Goal: Check status: Check status

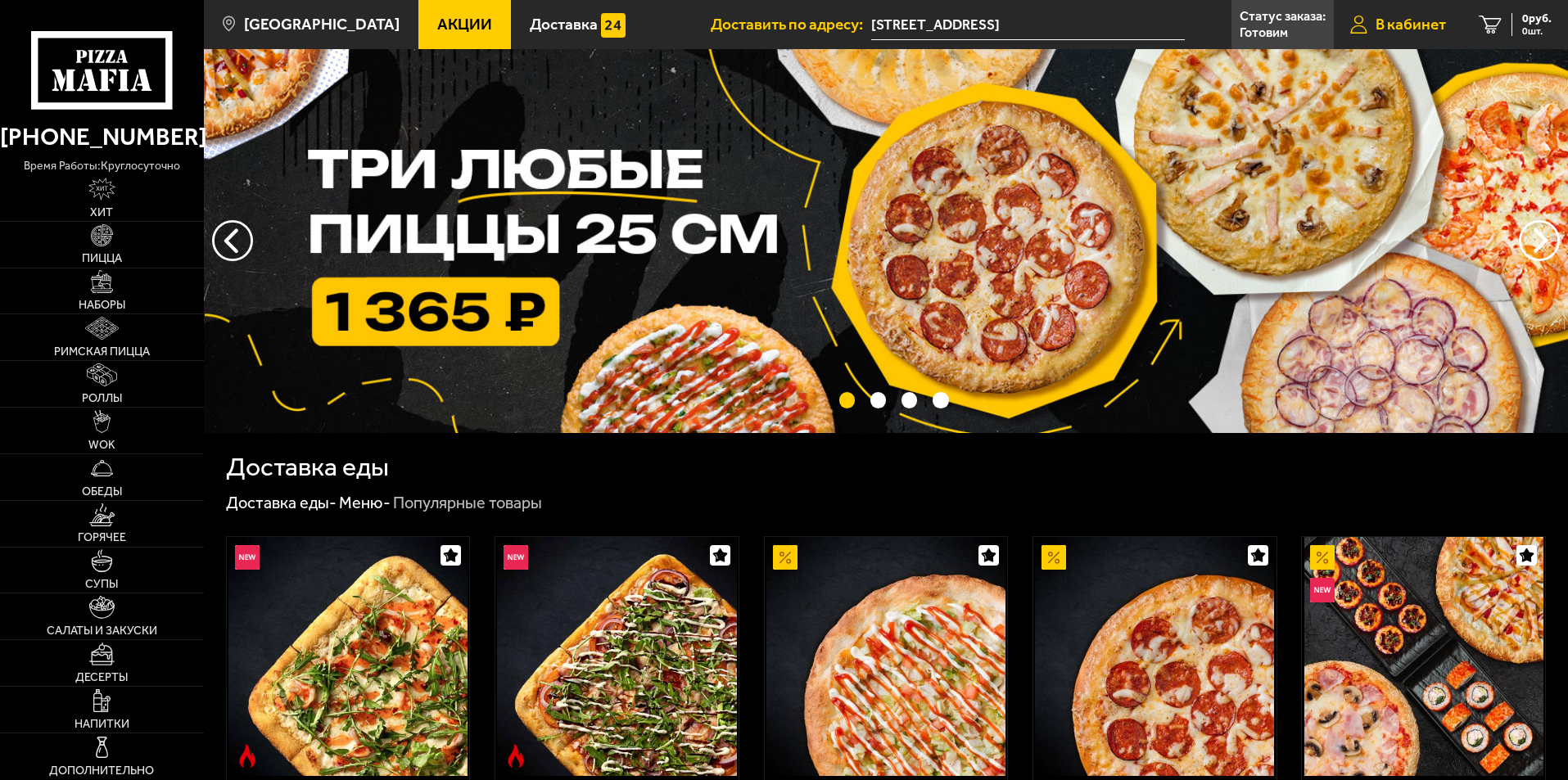
click at [1414, 25] on span "В кабинет" at bounding box center [1410, 24] width 70 height 16
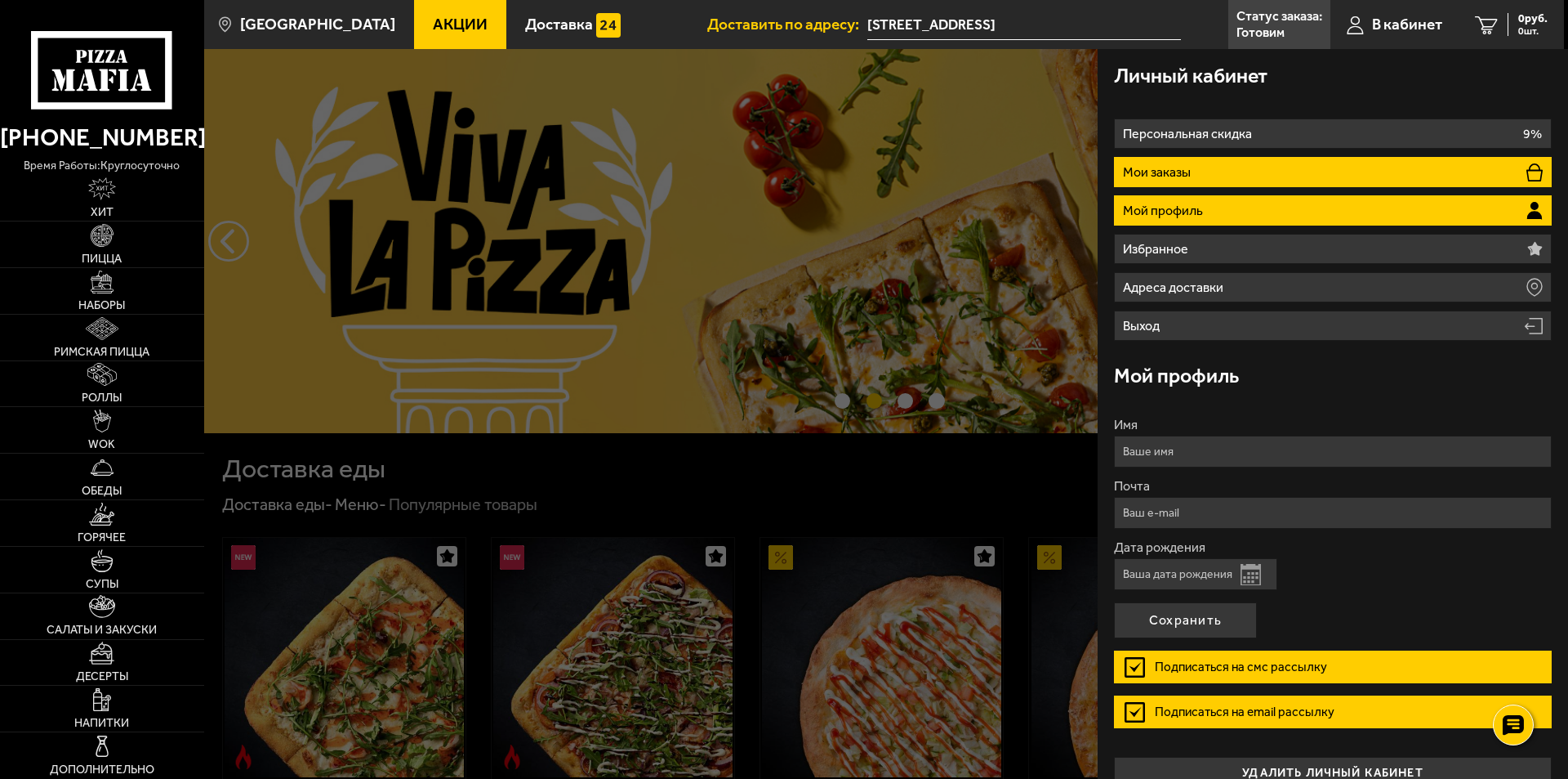
click at [1195, 166] on p "Мои заказы" at bounding box center [1158, 172] width 72 height 13
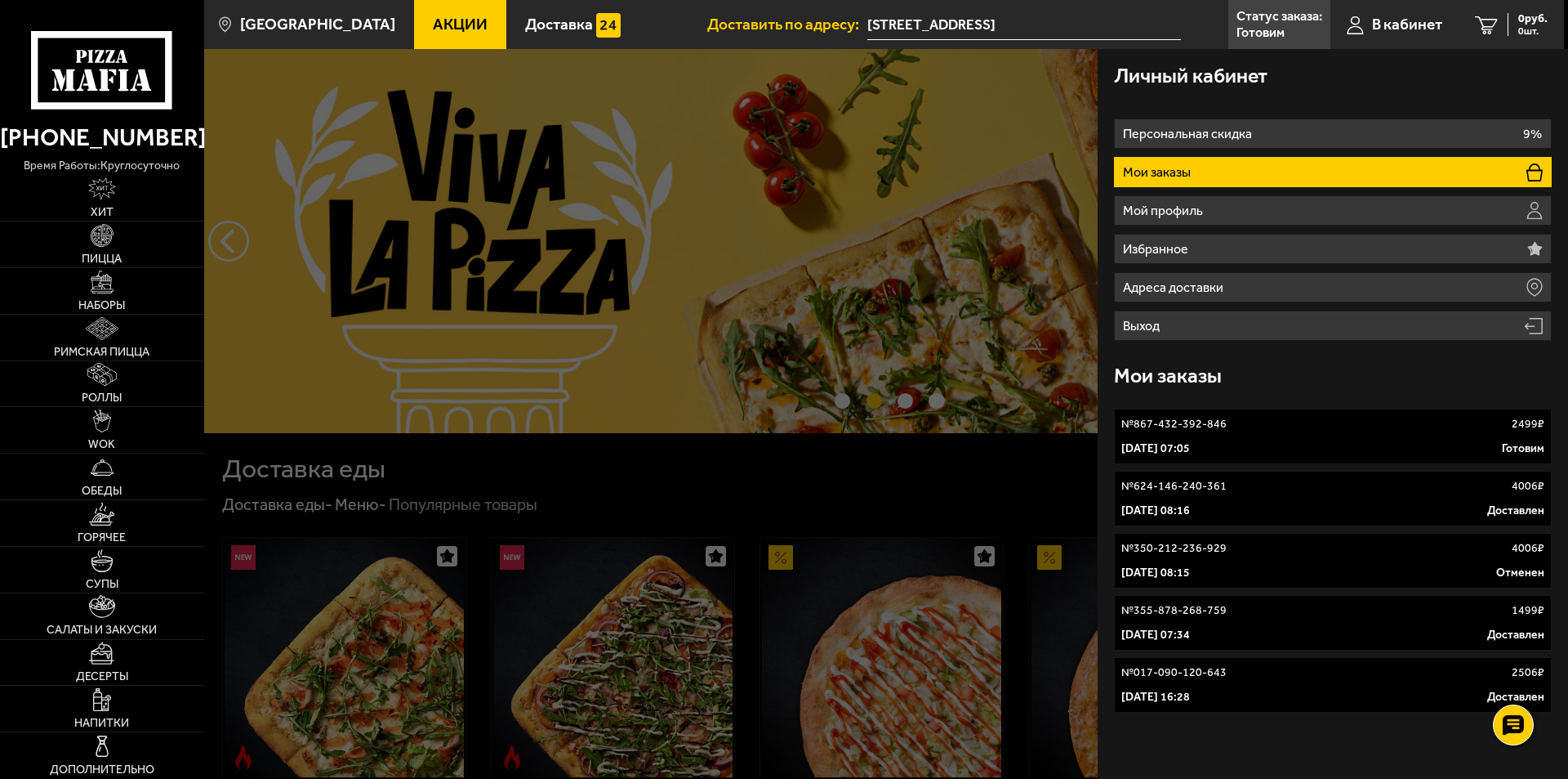
click at [1207, 436] on link "№ 867-432-392-846 2499 ₽ [DATE] 07:05 Готовим" at bounding box center [1333, 436] width 438 height 56
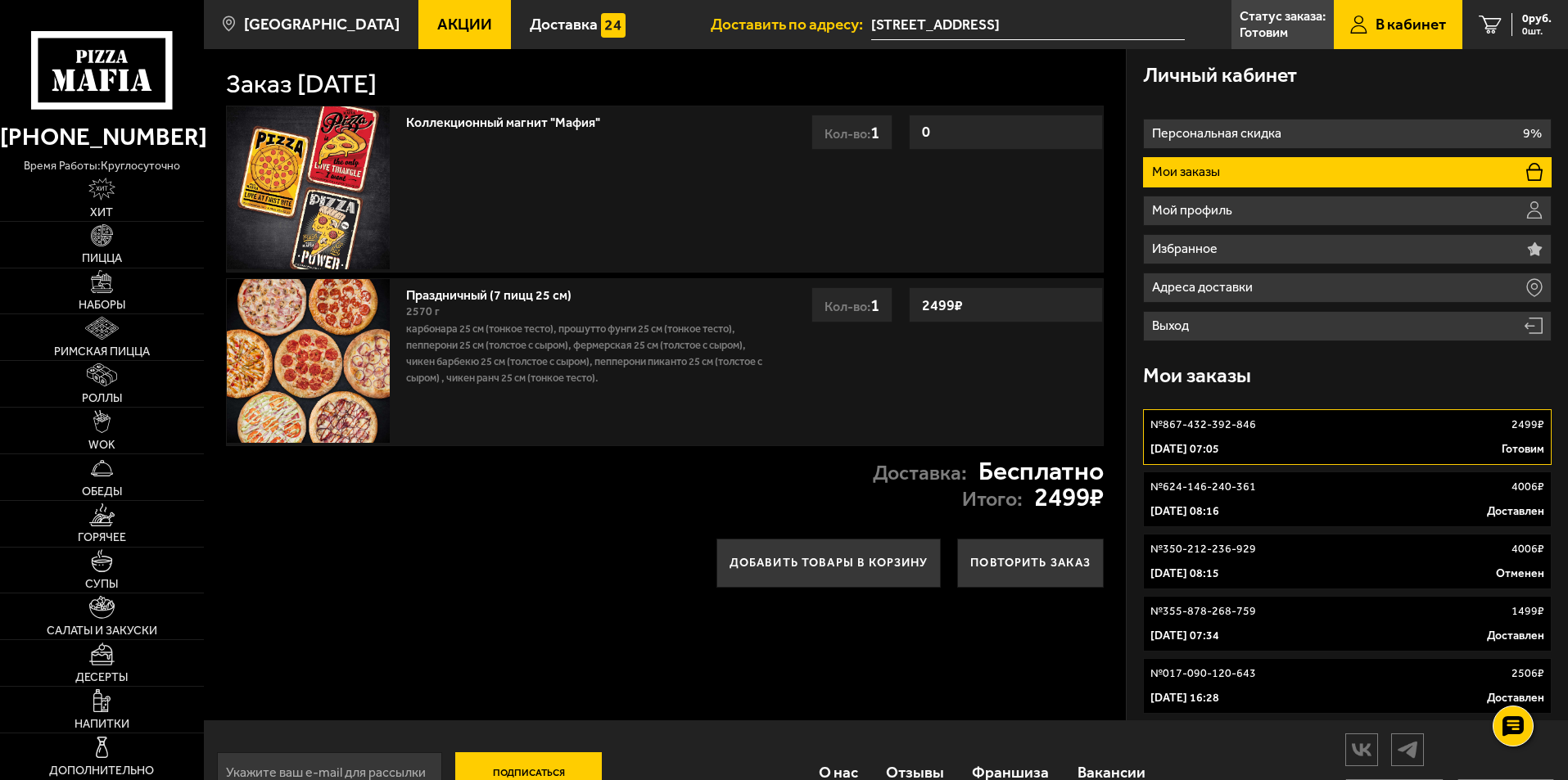
click at [1221, 497] on link "№ 624-146-240-361 4006 ₽ 5 мая 2025 г. 08:16 Доставлен" at bounding box center [1347, 499] width 409 height 56
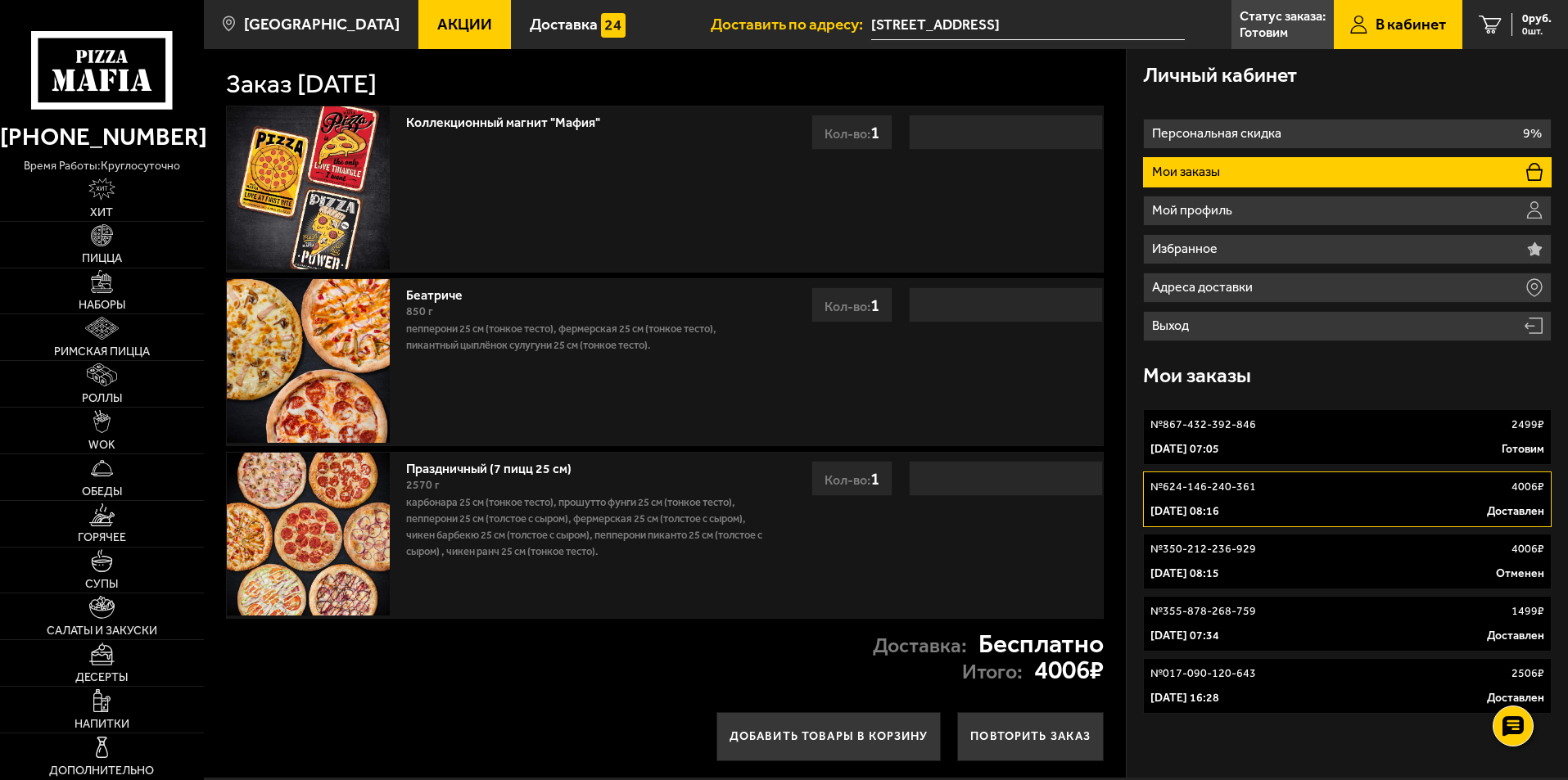
click at [1214, 447] on p "[DATE] 07:05" at bounding box center [1185, 449] width 69 height 16
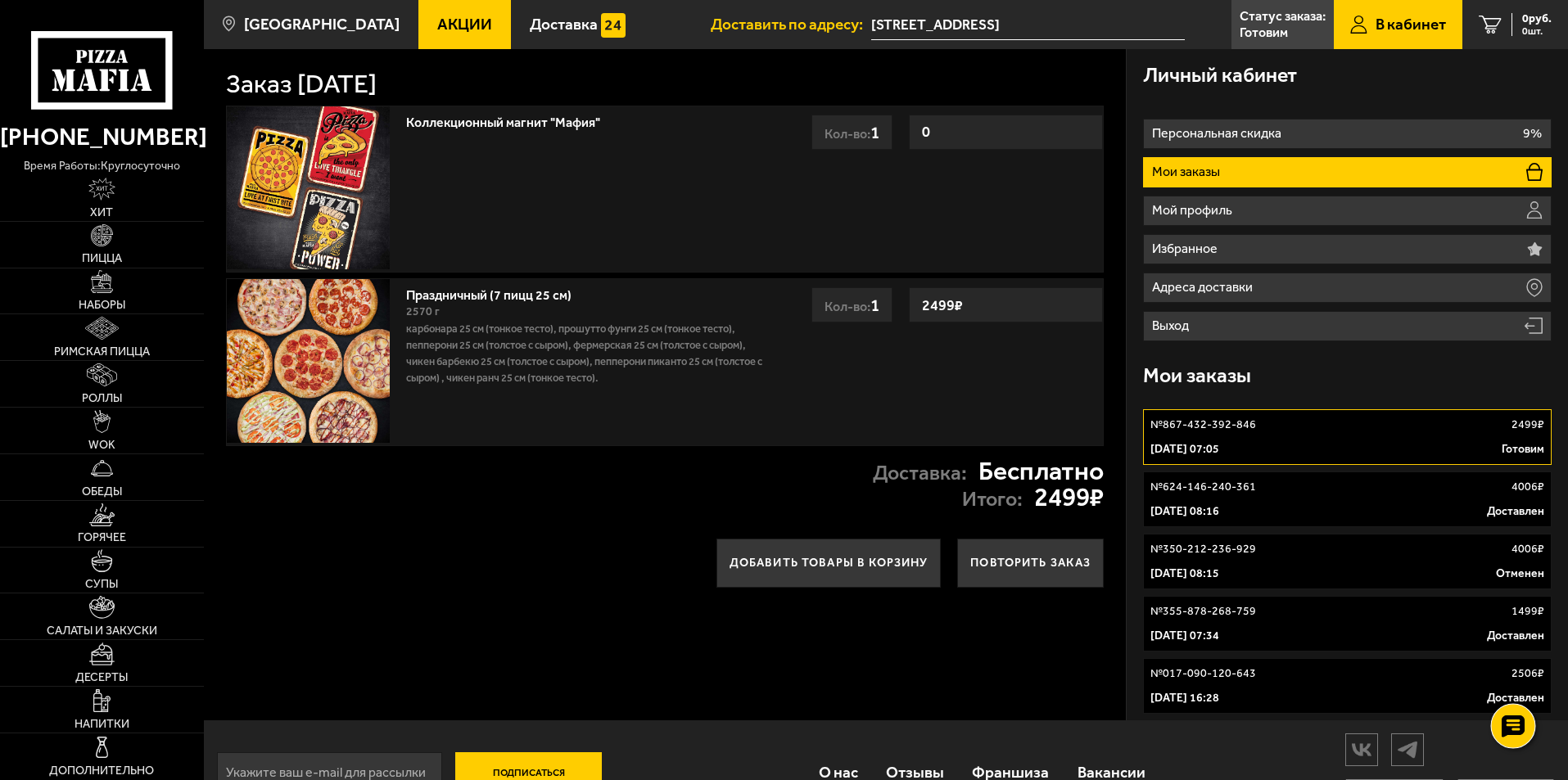
click at [1511, 734] on use at bounding box center [1512, 727] width 24 height 23
click at [1513, 680] on icon at bounding box center [1512, 677] width 24 height 23
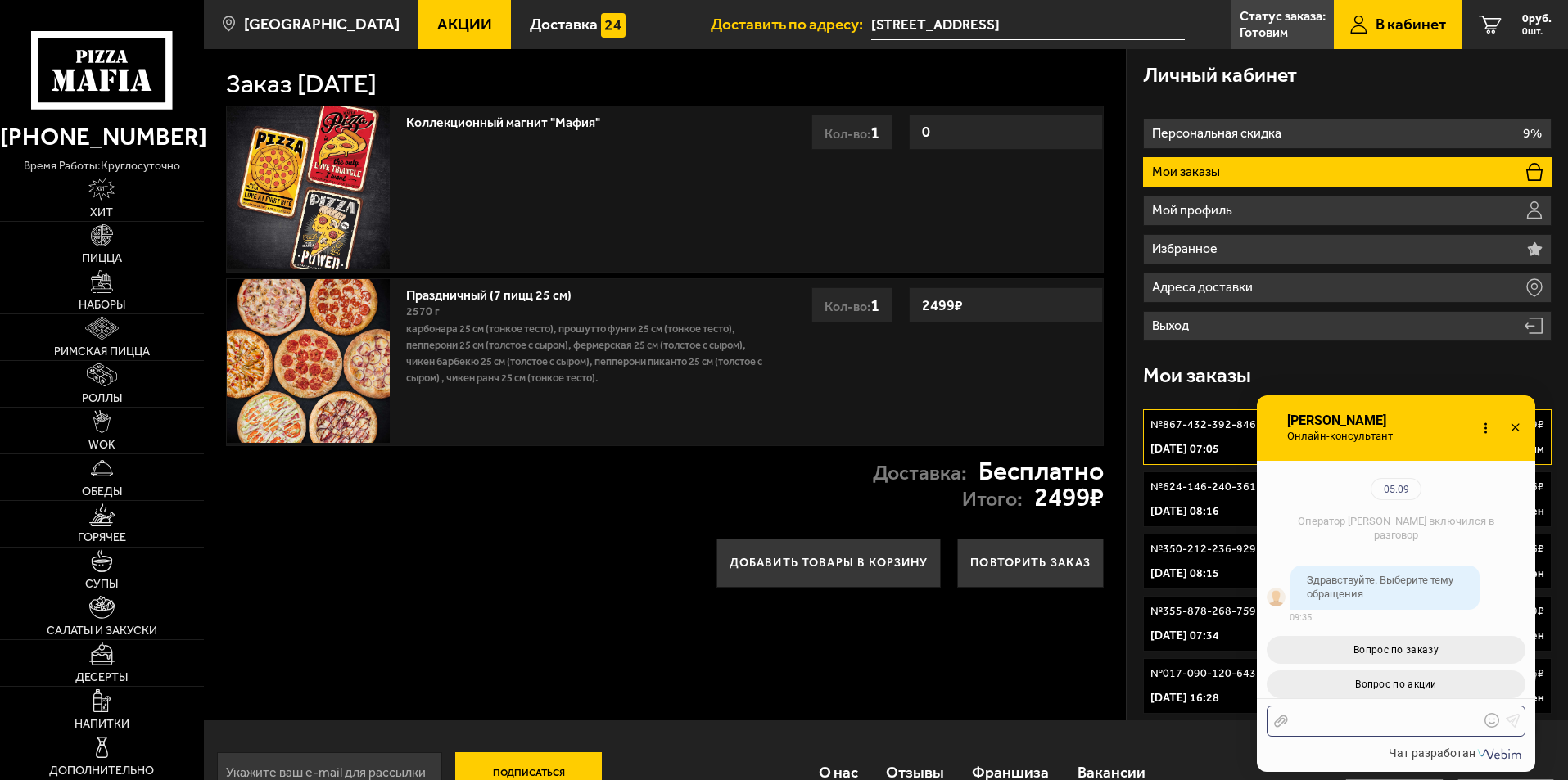
scroll to position [178, 0]
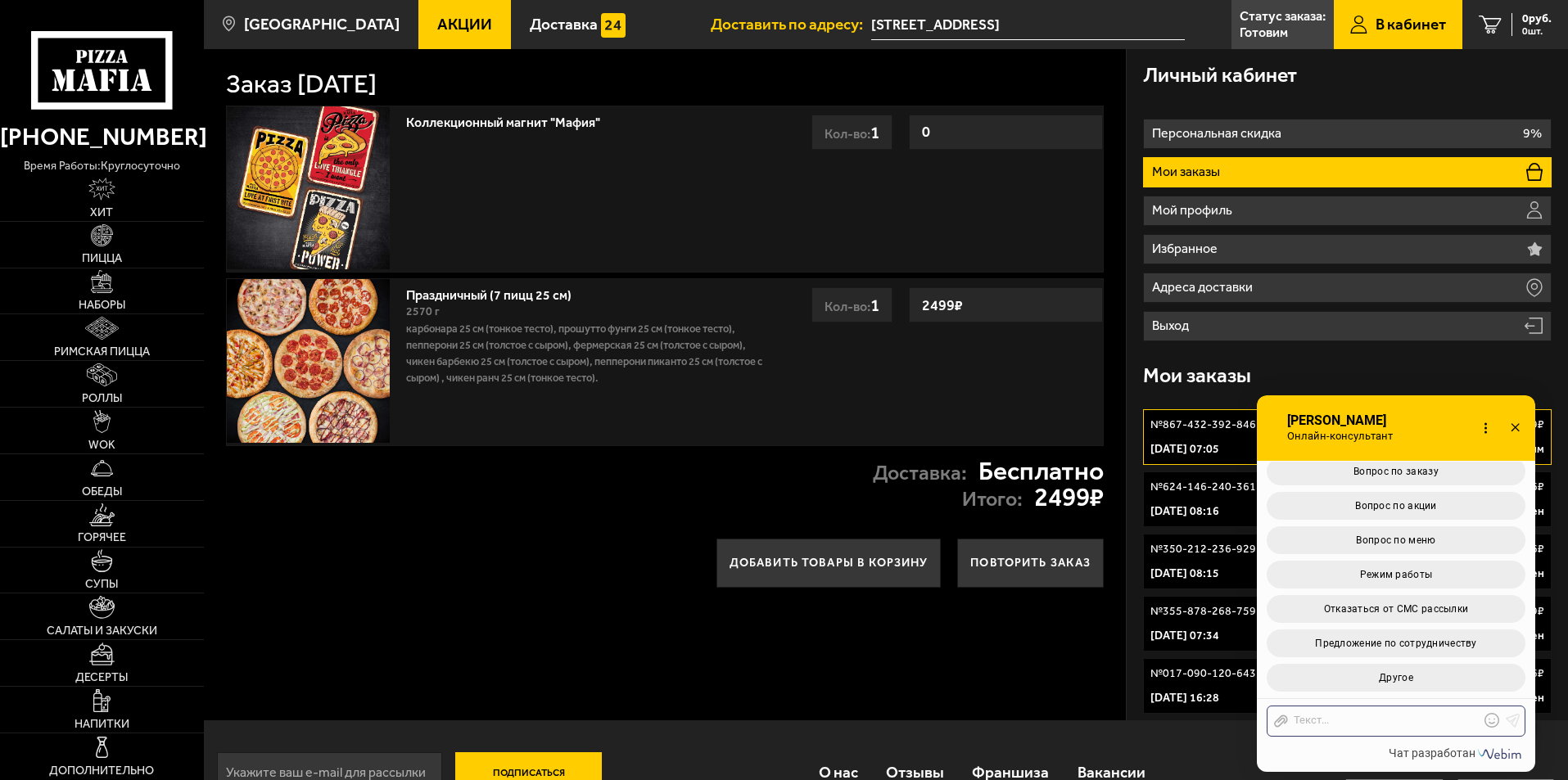
click at [1195, 429] on p "№ 867-432-392-846" at bounding box center [1203, 425] width 106 height 16
click at [1509, 431] on icon at bounding box center [1515, 428] width 24 height 24
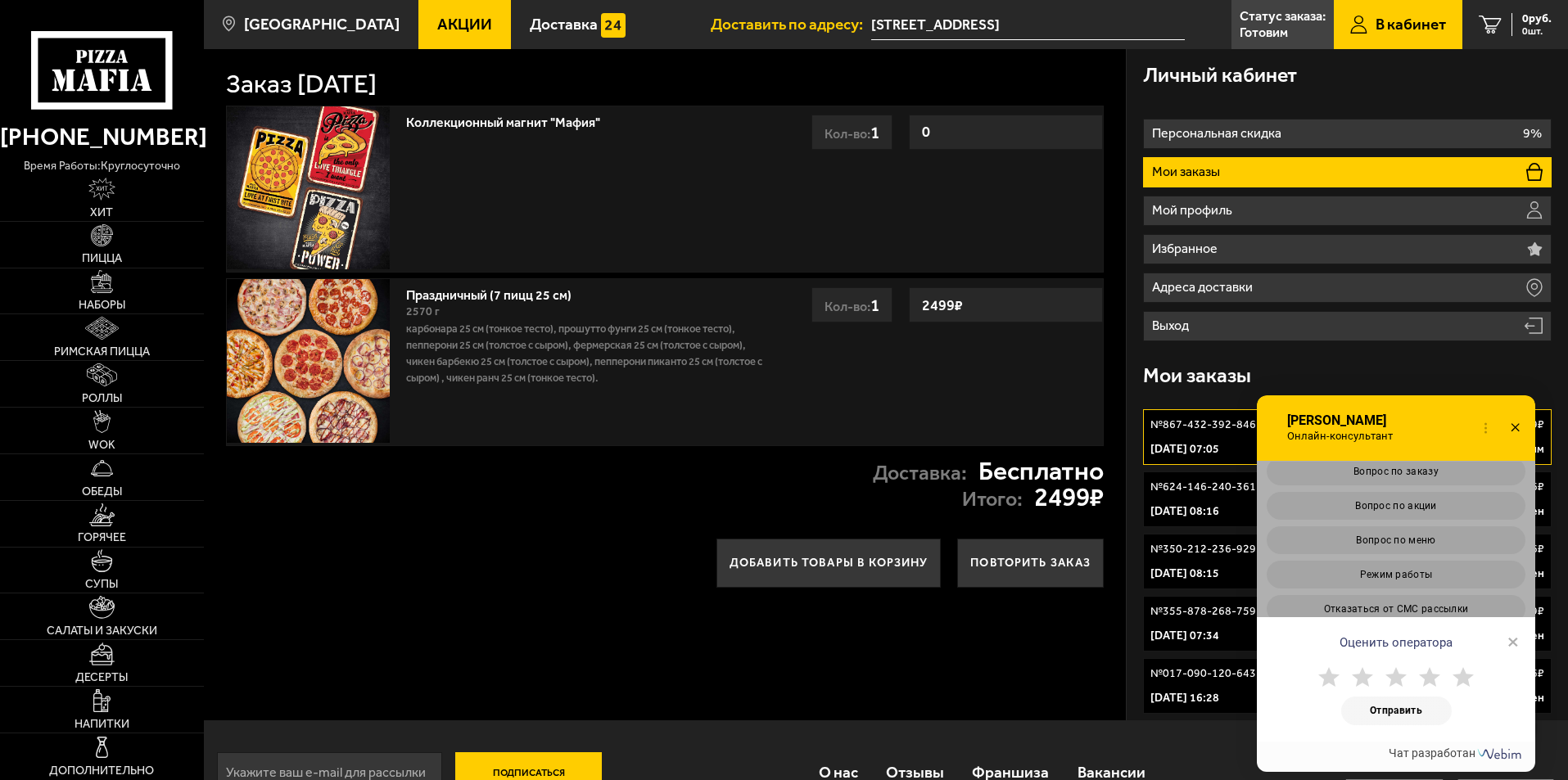
click at [1513, 429] on use at bounding box center [1514, 426] width 8 height 8
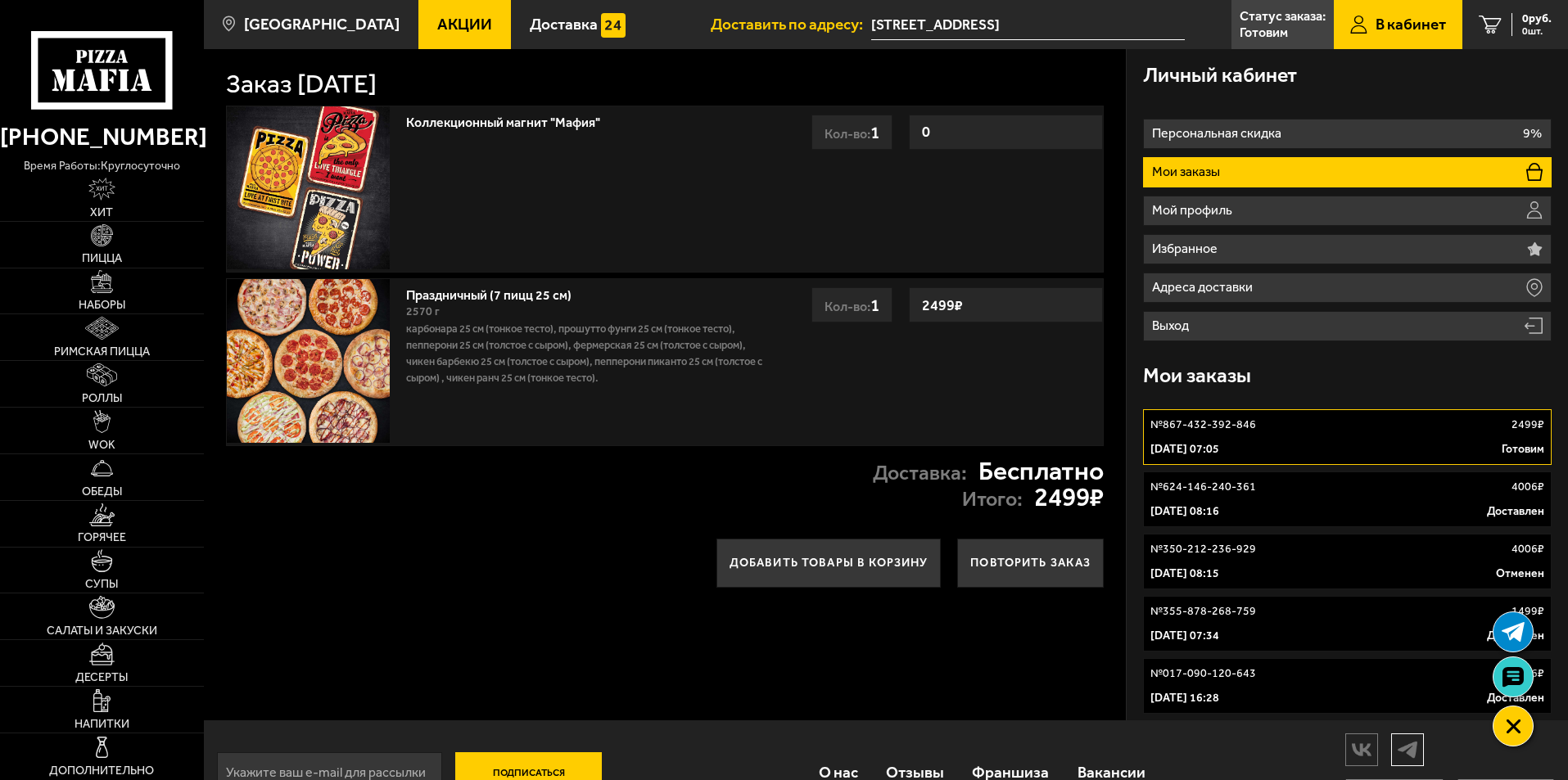
click at [1408, 753] on img at bounding box center [1407, 749] width 31 height 28
click at [1512, 675] on icon at bounding box center [1512, 677] width 24 height 23
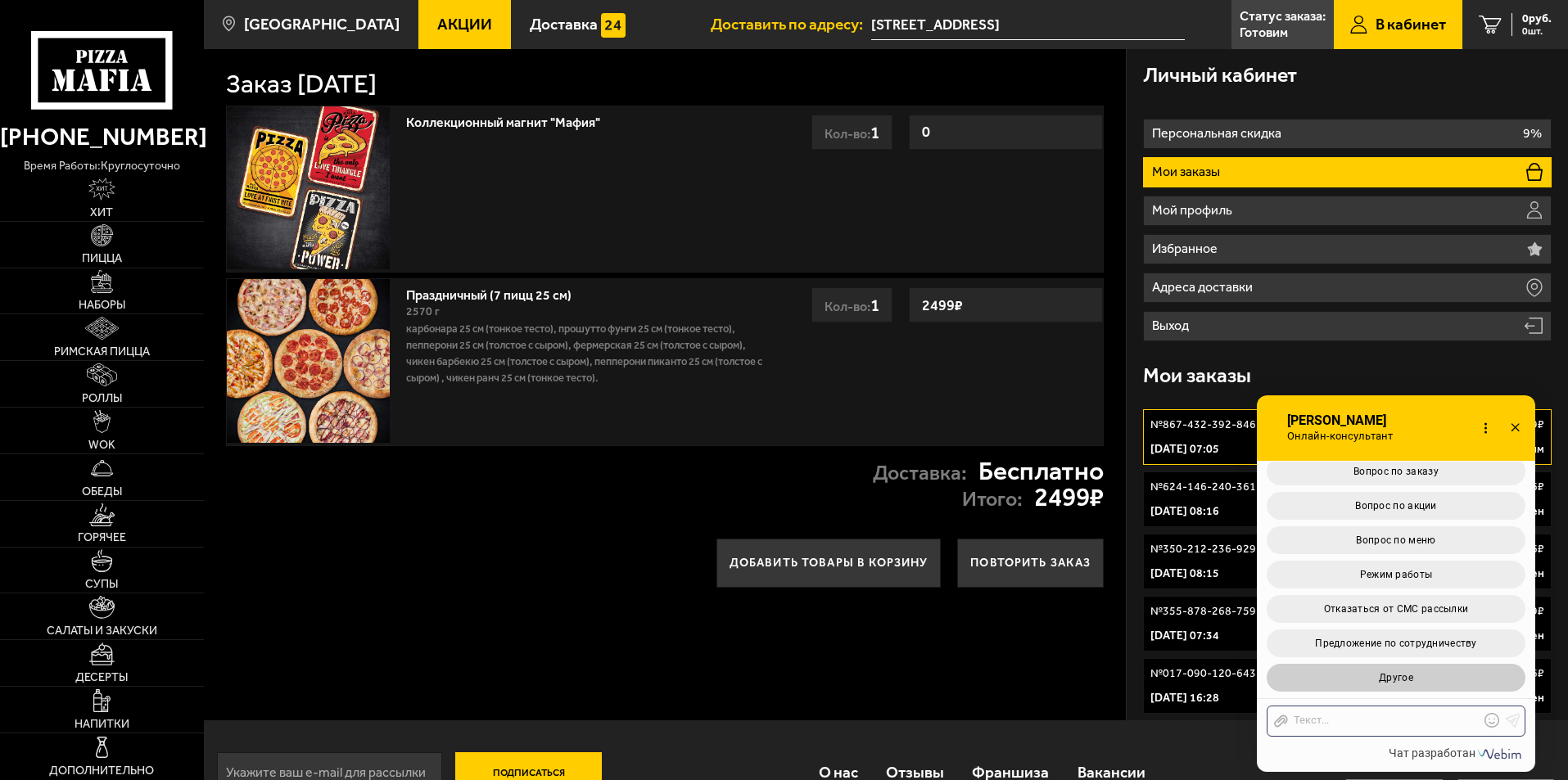
click at [1513, 675] on button "Другое" at bounding box center [1396, 677] width 259 height 27
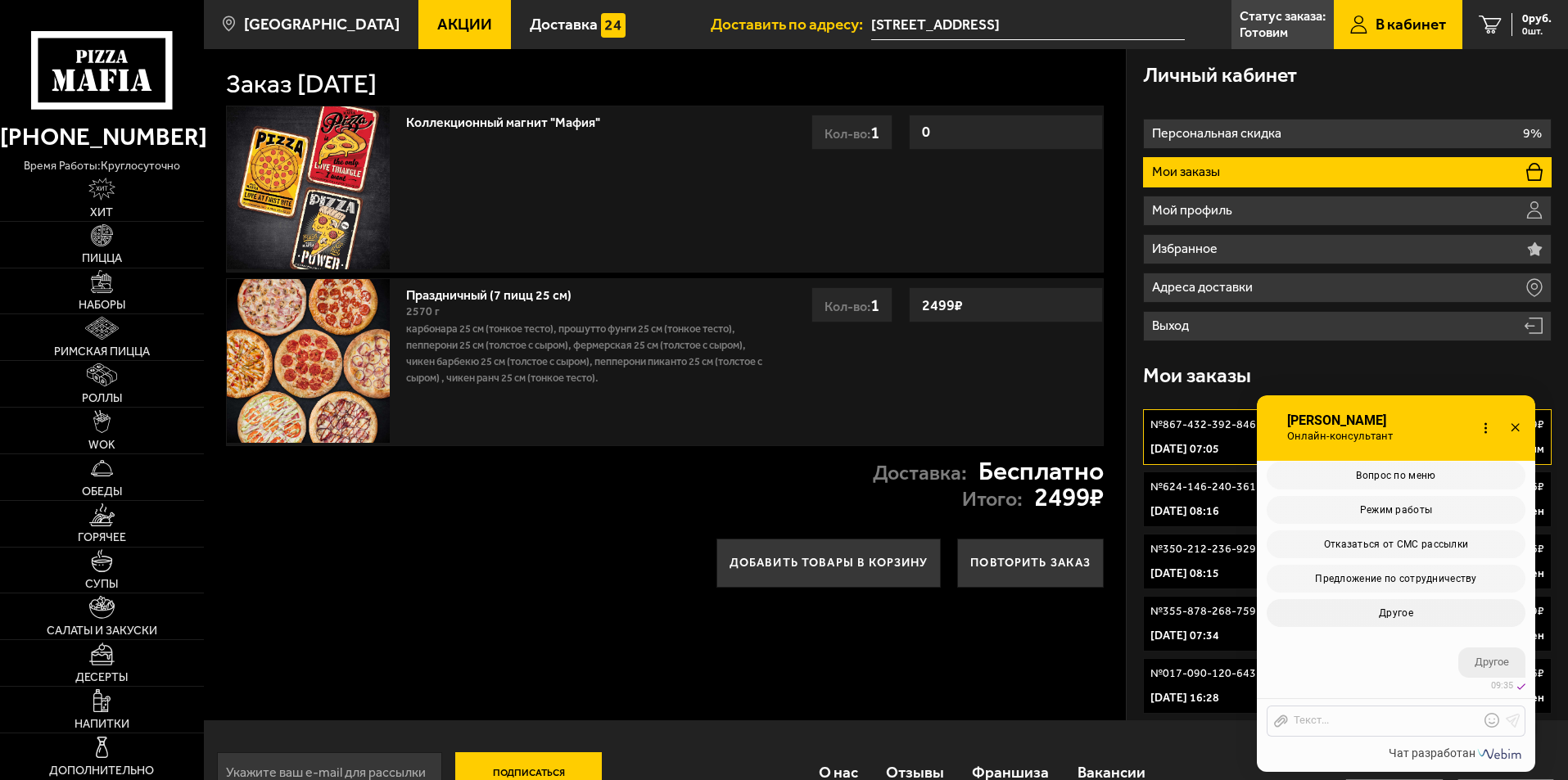
click at [1517, 431] on icon at bounding box center [1515, 428] width 24 height 24
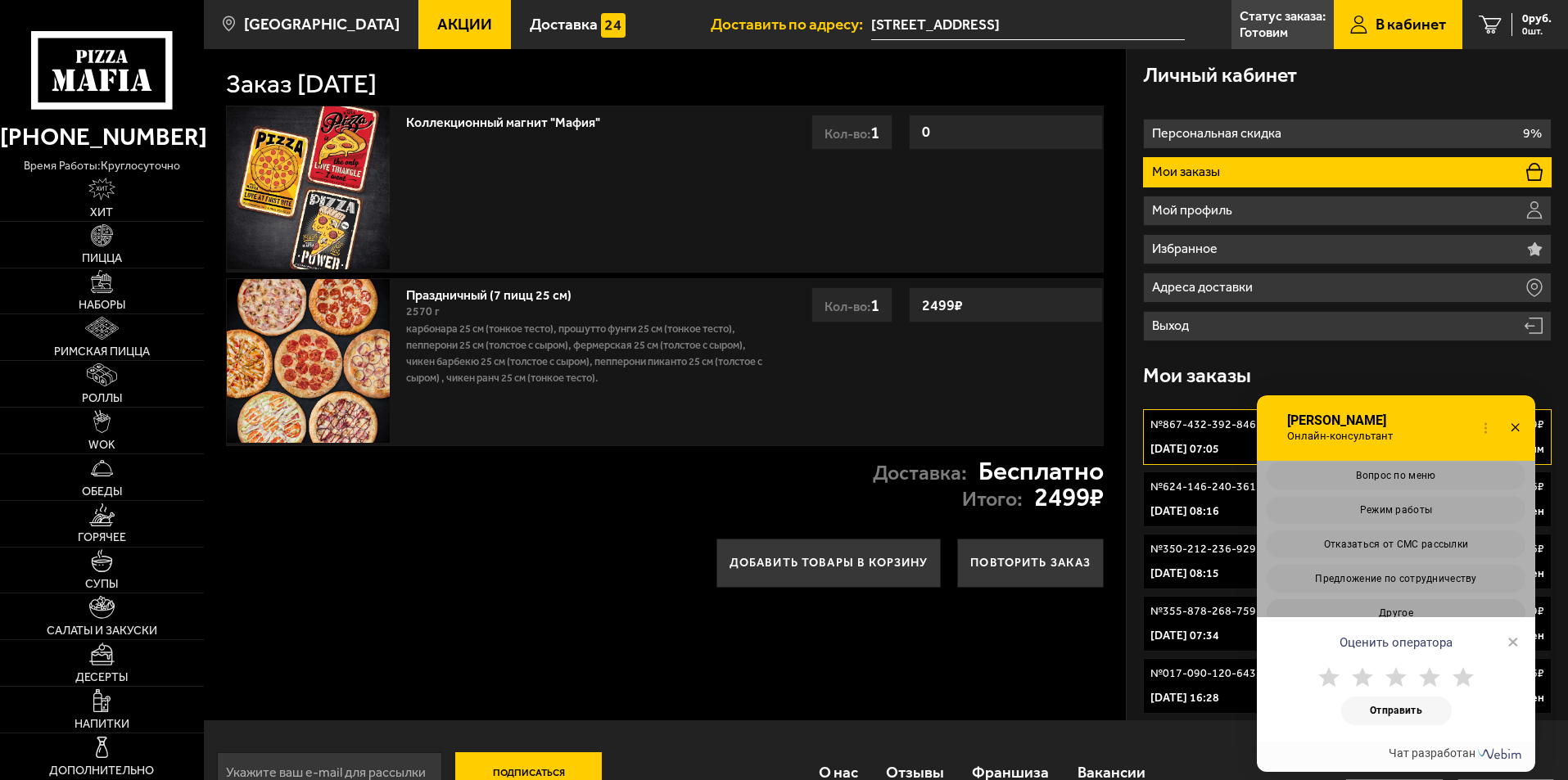
scroll to position [399, 0]
click at [1517, 431] on icon at bounding box center [1515, 428] width 24 height 24
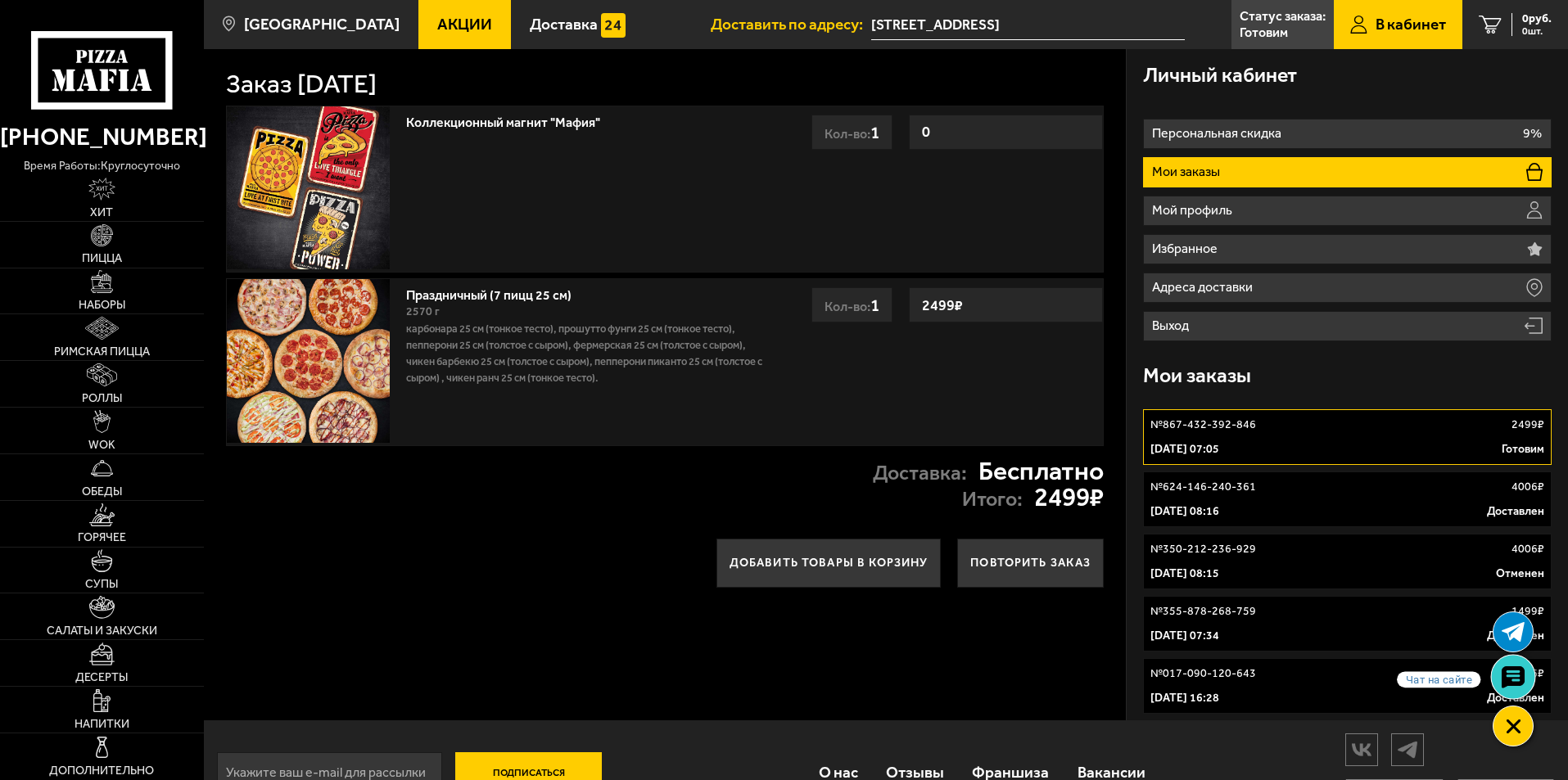
click at [1518, 682] on use at bounding box center [1512, 677] width 24 height 23
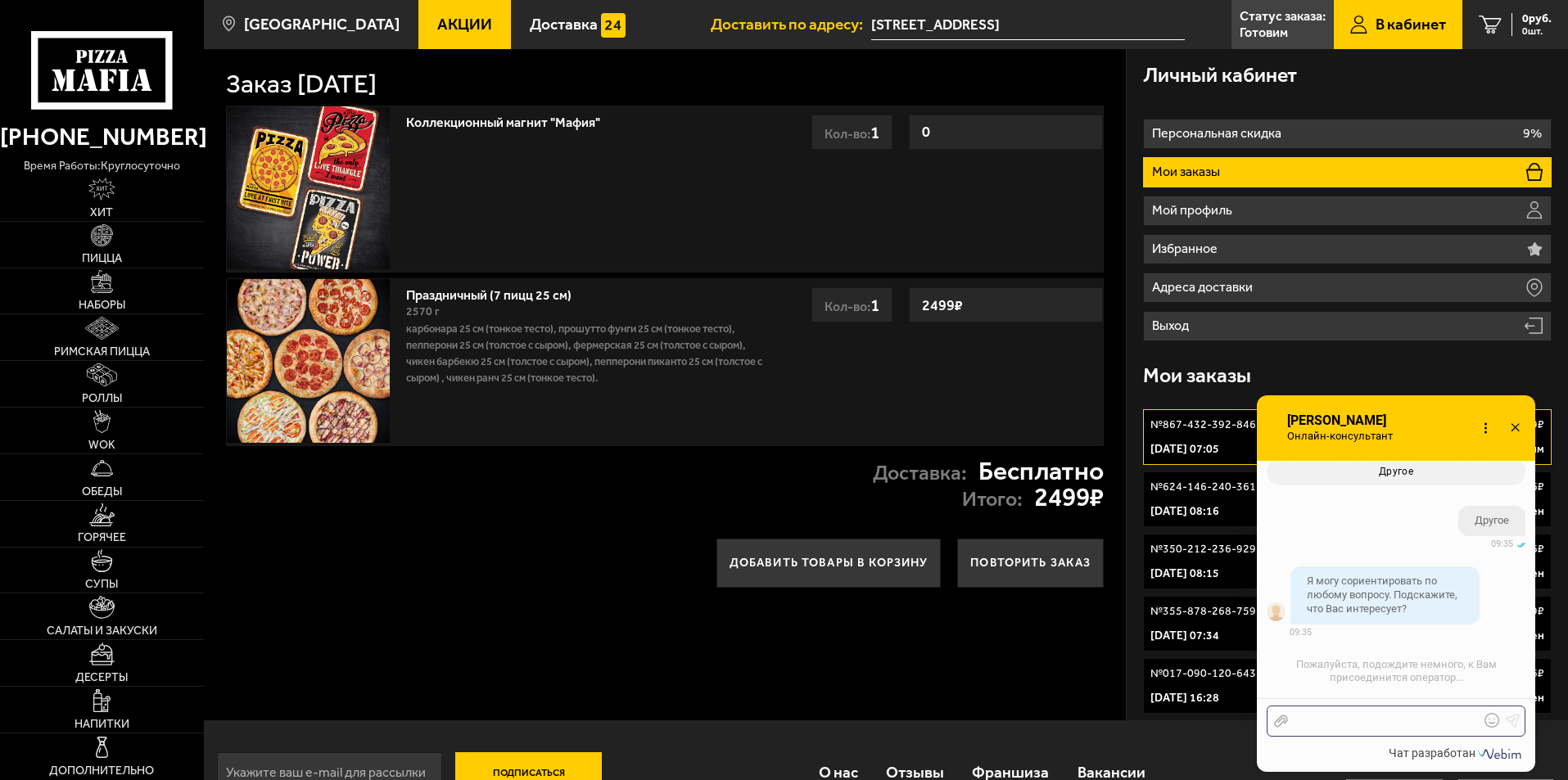
click at [1352, 724] on div at bounding box center [1384, 721] width 192 height 15
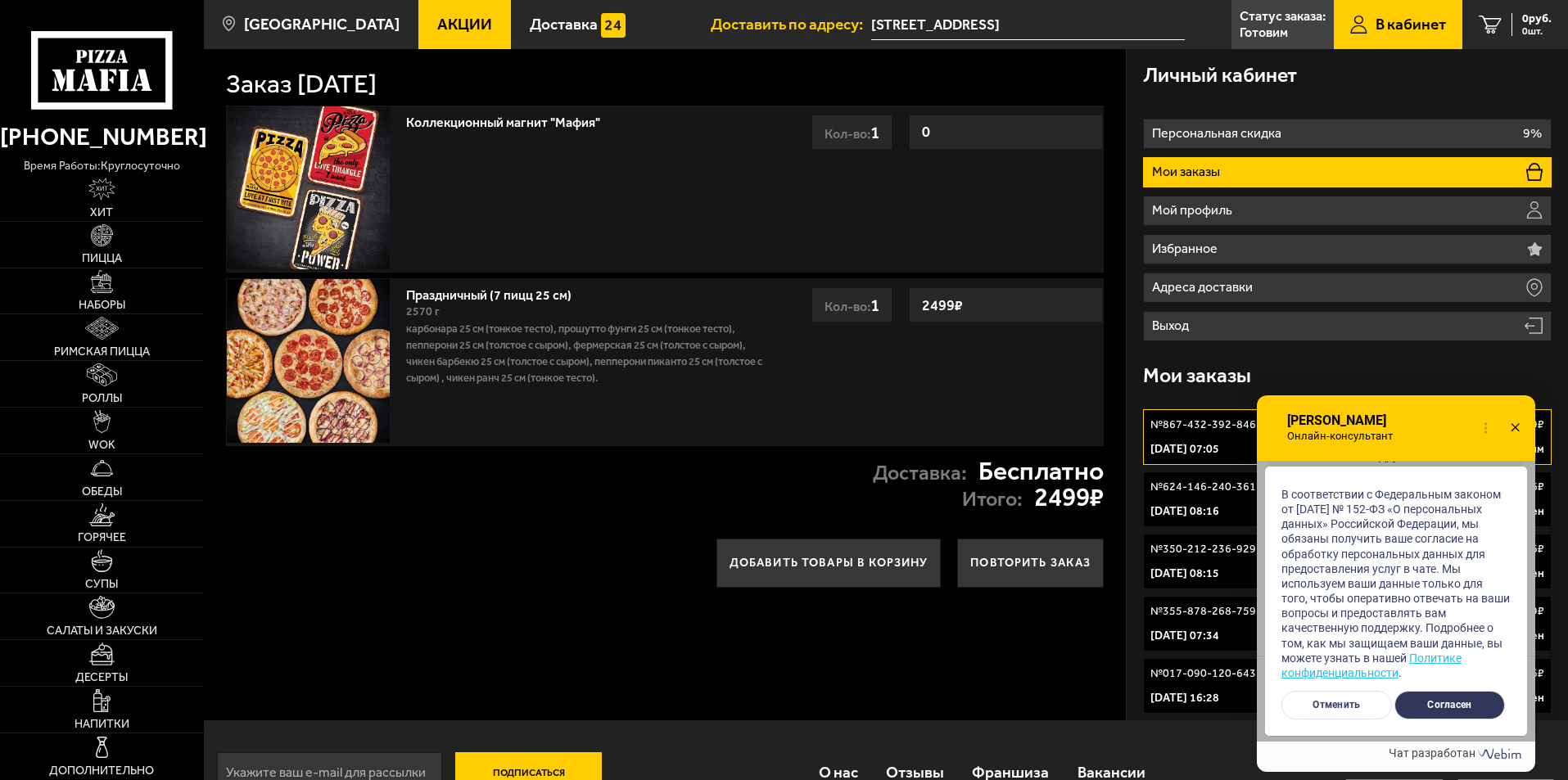
click at [1431, 707] on button "Согласен" at bounding box center [1449, 705] width 111 height 28
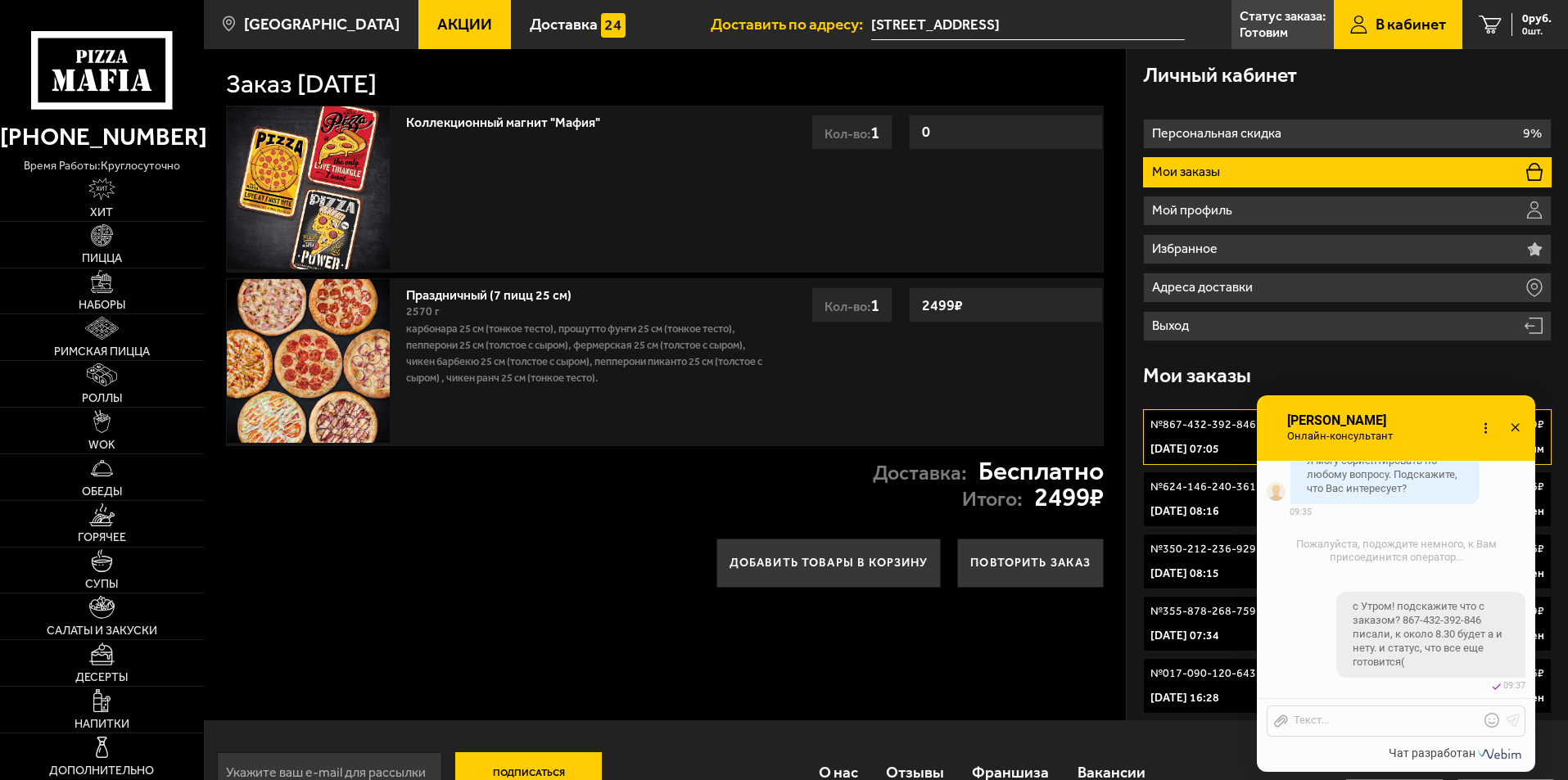
click at [1421, 415] on div "Онлайн-консультант [PERSON_NAME]-консультант Набирает Онлайн-консультант" at bounding box center [1396, 428] width 278 height 66
checkbox input "true"
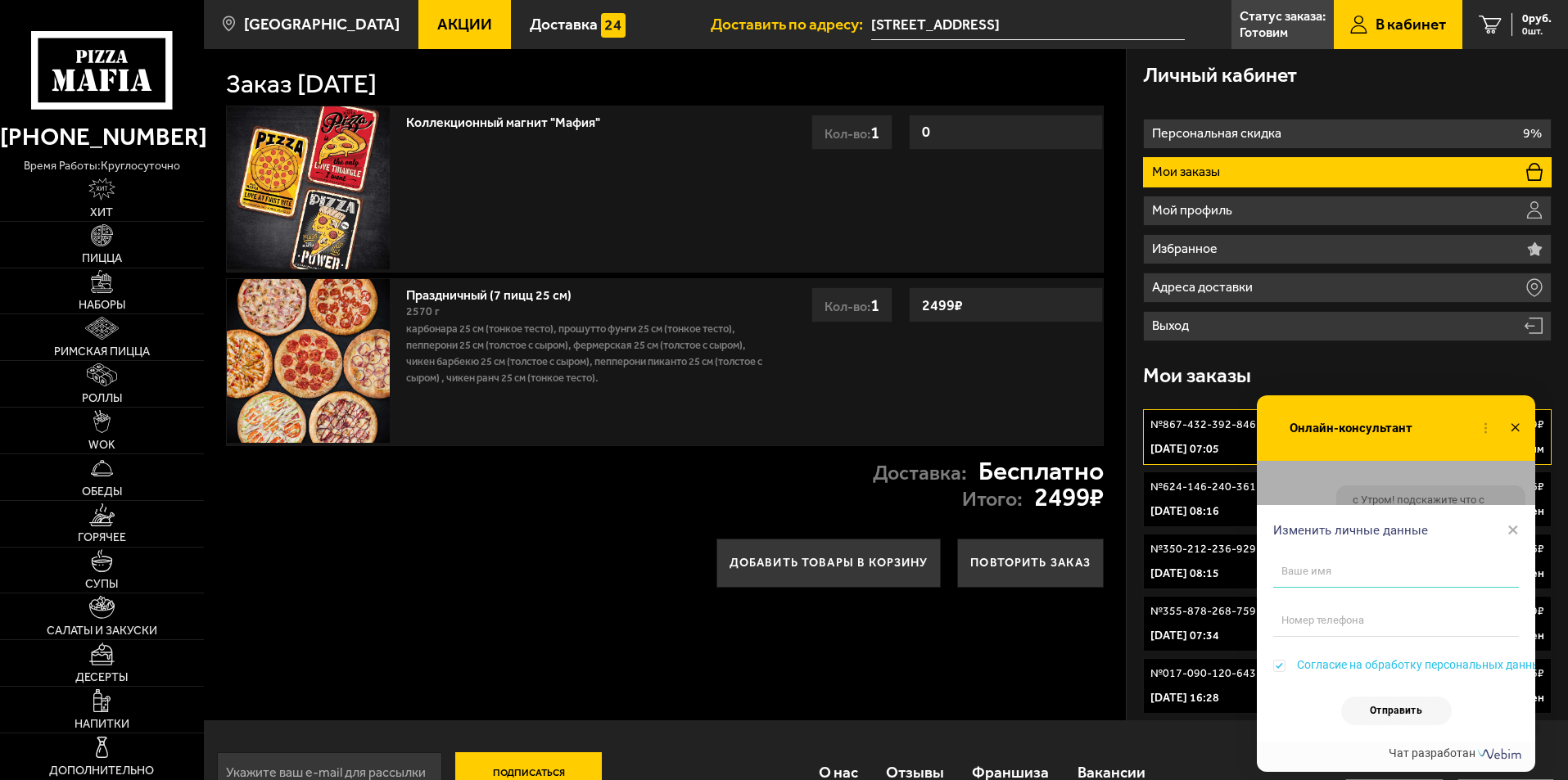
click at [1386, 580] on input "text" at bounding box center [1395, 571] width 246 height 33
type input "[PERSON_NAME]"
click at [1323, 621] on input "tel" at bounding box center [1395, 620] width 246 height 33
click at [1314, 618] on input "tel" at bounding box center [1395, 620] width 246 height 33
type input "[PHONE_NUMBER]"
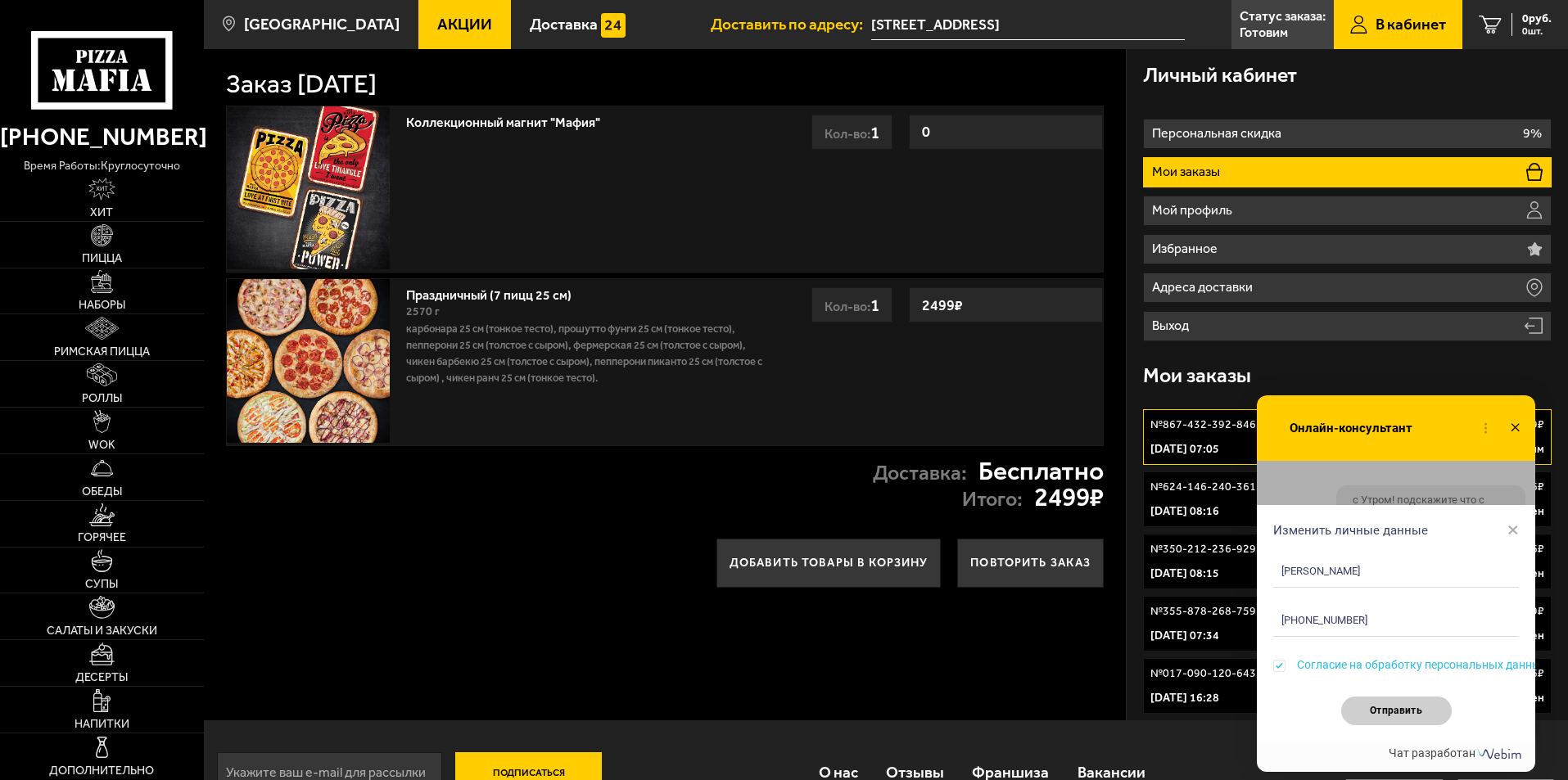
click at [1388, 717] on button "Отправить" at bounding box center [1396, 711] width 111 height 28
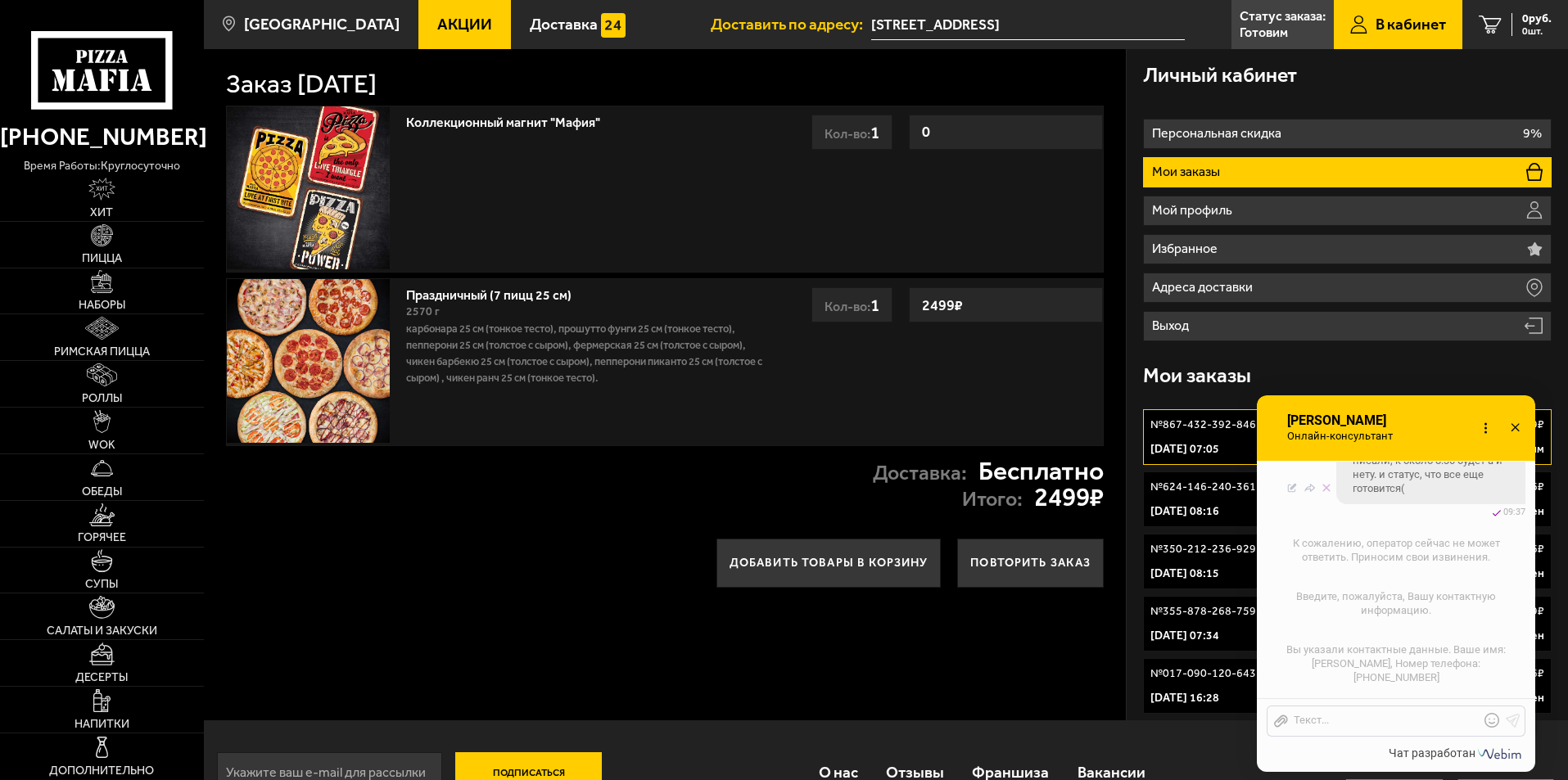
scroll to position [691, 0]
click at [545, 22] on span "Доставка" at bounding box center [563, 24] width 68 height 16
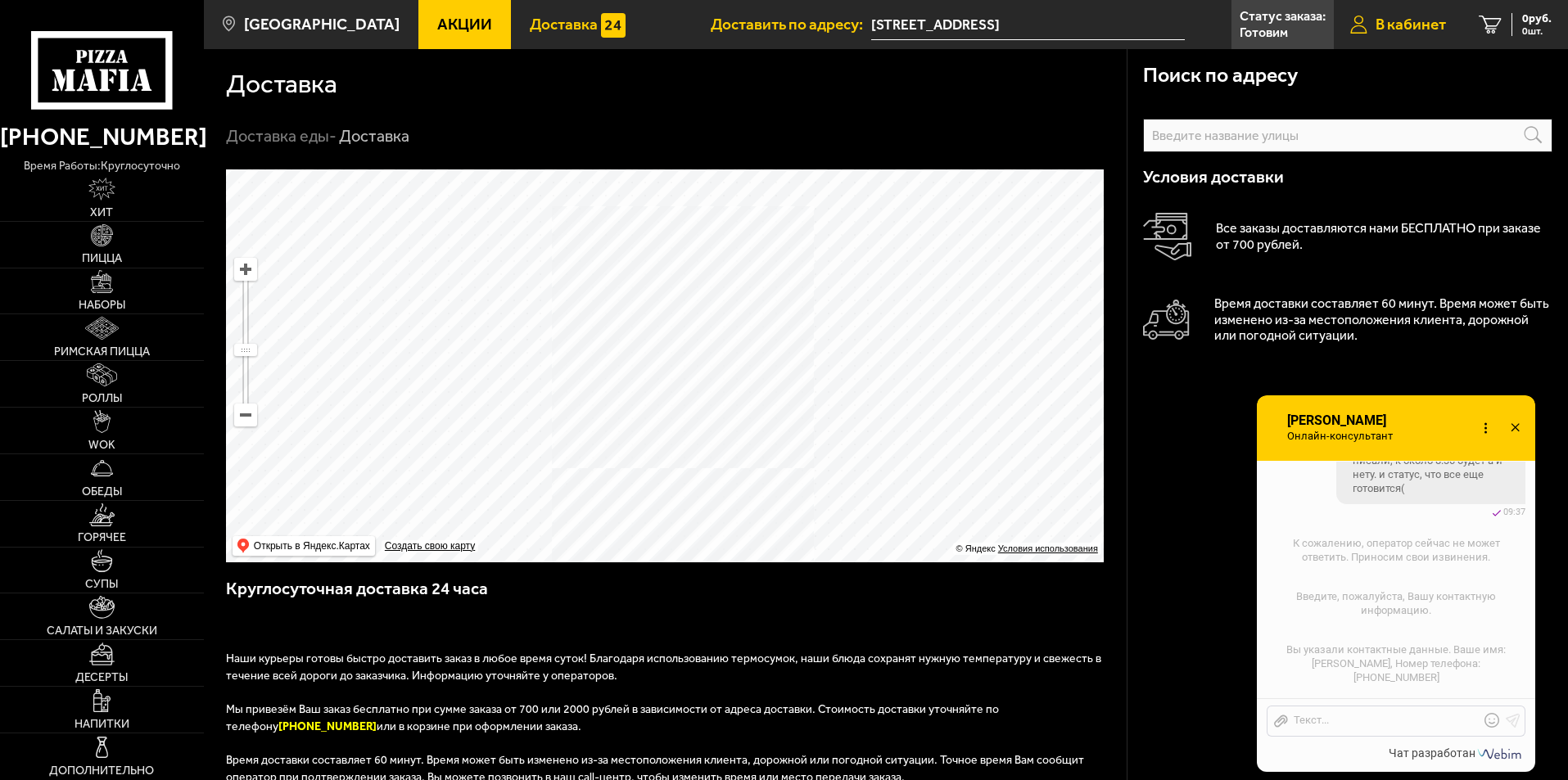
click at [1394, 34] on link "В кабинет" at bounding box center [1398, 24] width 129 height 49
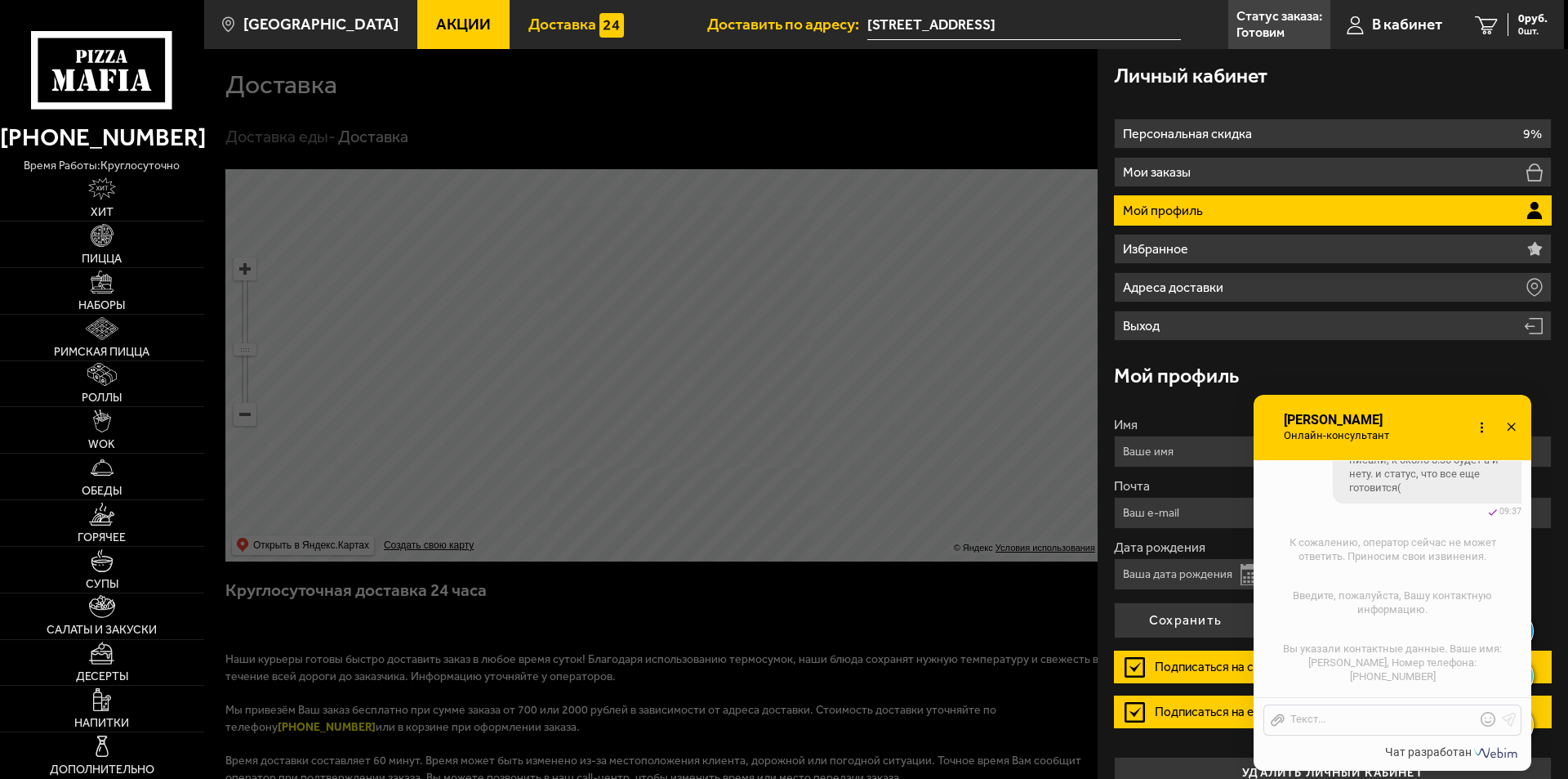
click at [1210, 211] on li "Мой профиль" at bounding box center [1333, 211] width 438 height 30
click at [1341, 722] on div at bounding box center [1380, 720] width 191 height 15
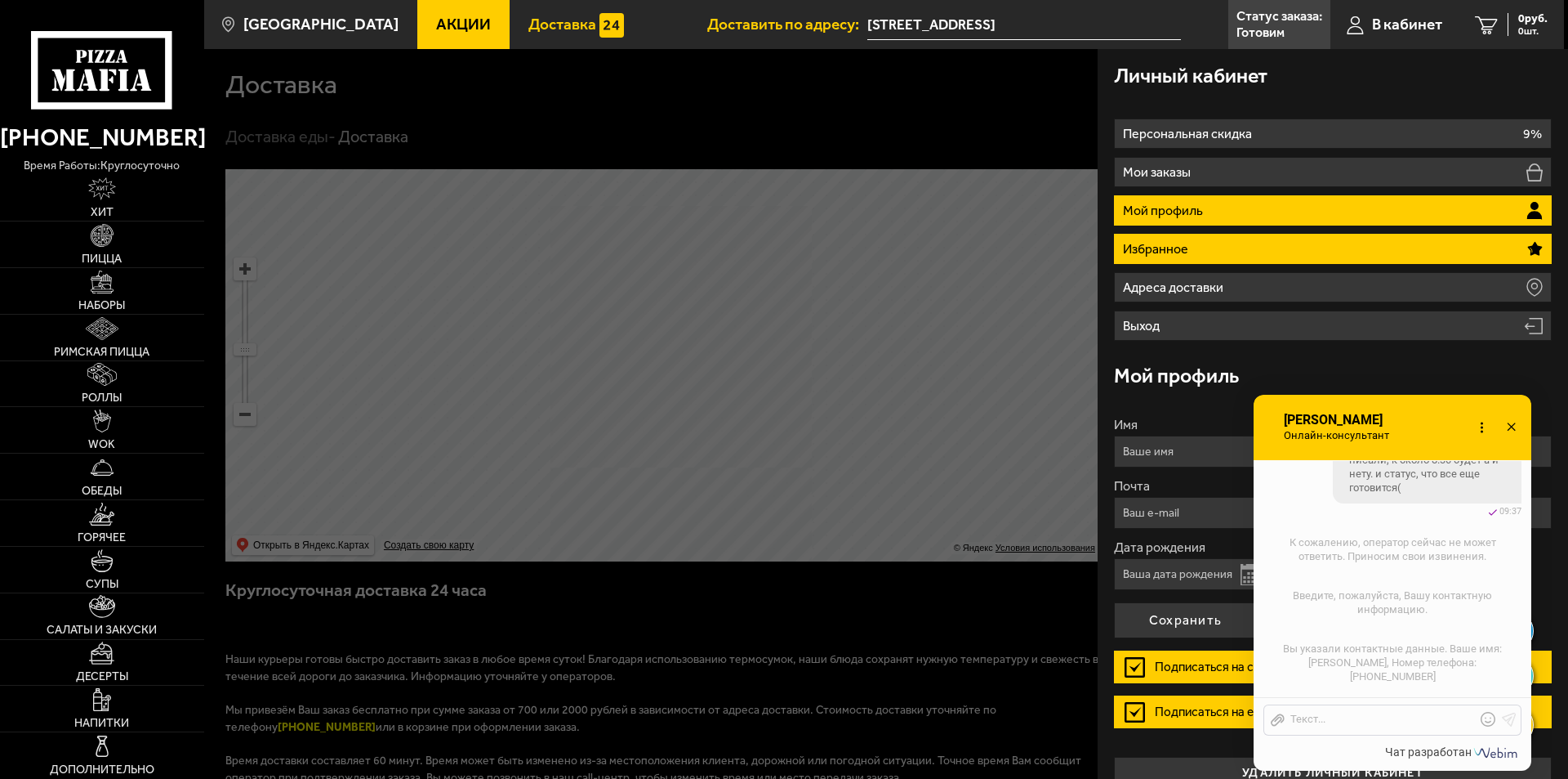
click at [1213, 256] on li "Избранное" at bounding box center [1333, 249] width 438 height 30
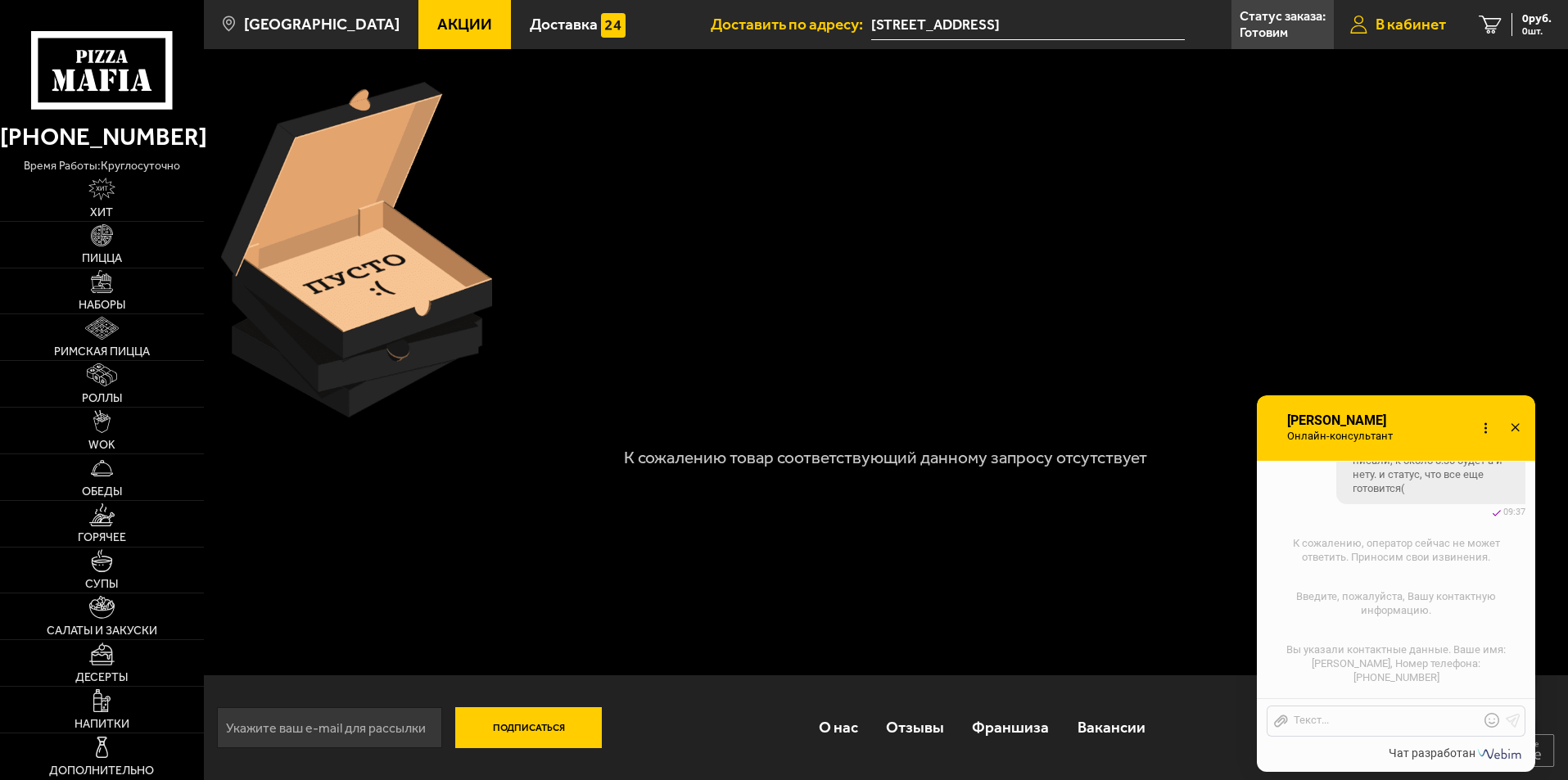
click at [1398, 20] on span "В кабинет" at bounding box center [1410, 24] width 70 height 16
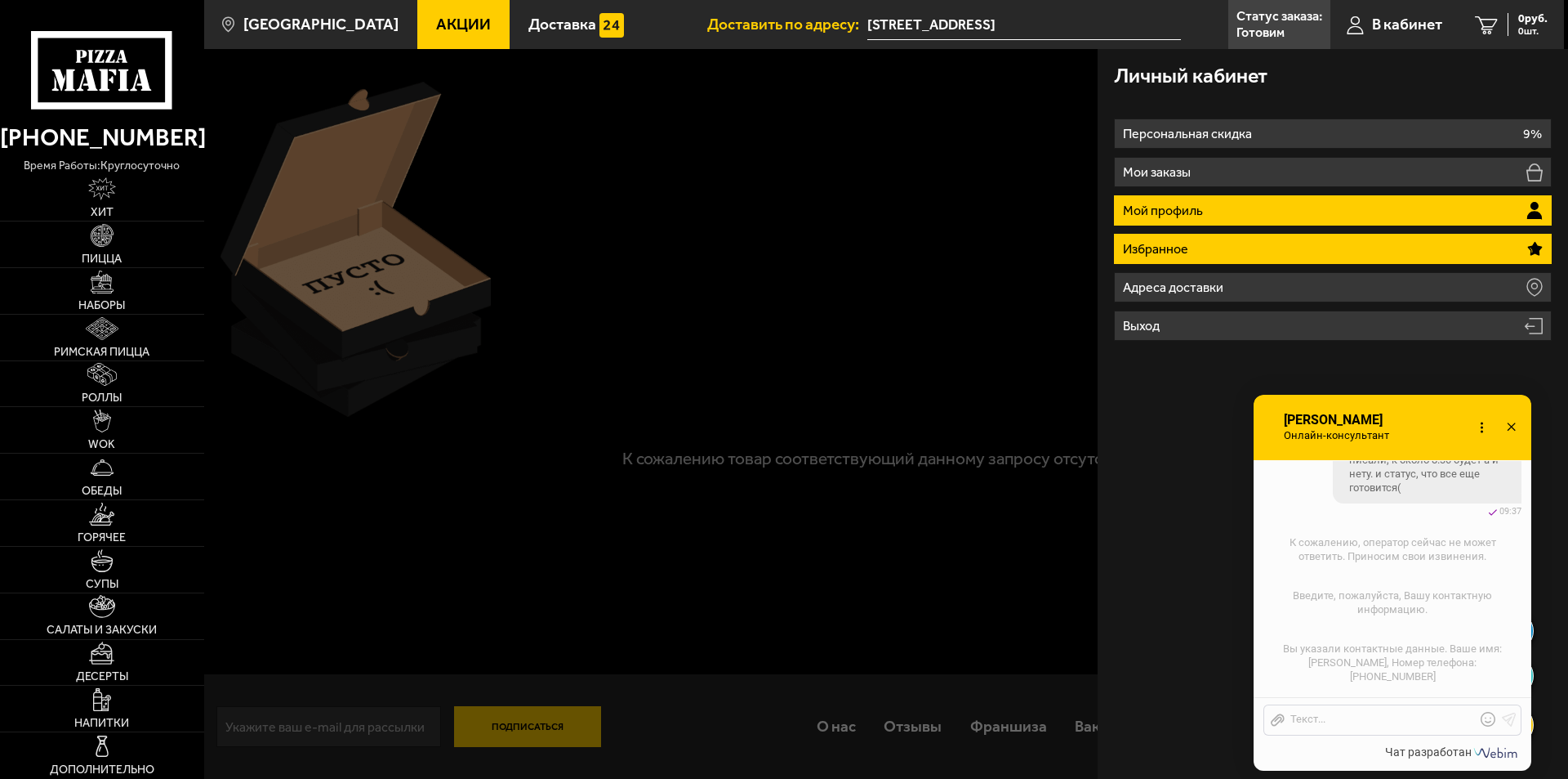
click at [1226, 206] on li "Мой профиль" at bounding box center [1333, 211] width 438 height 30
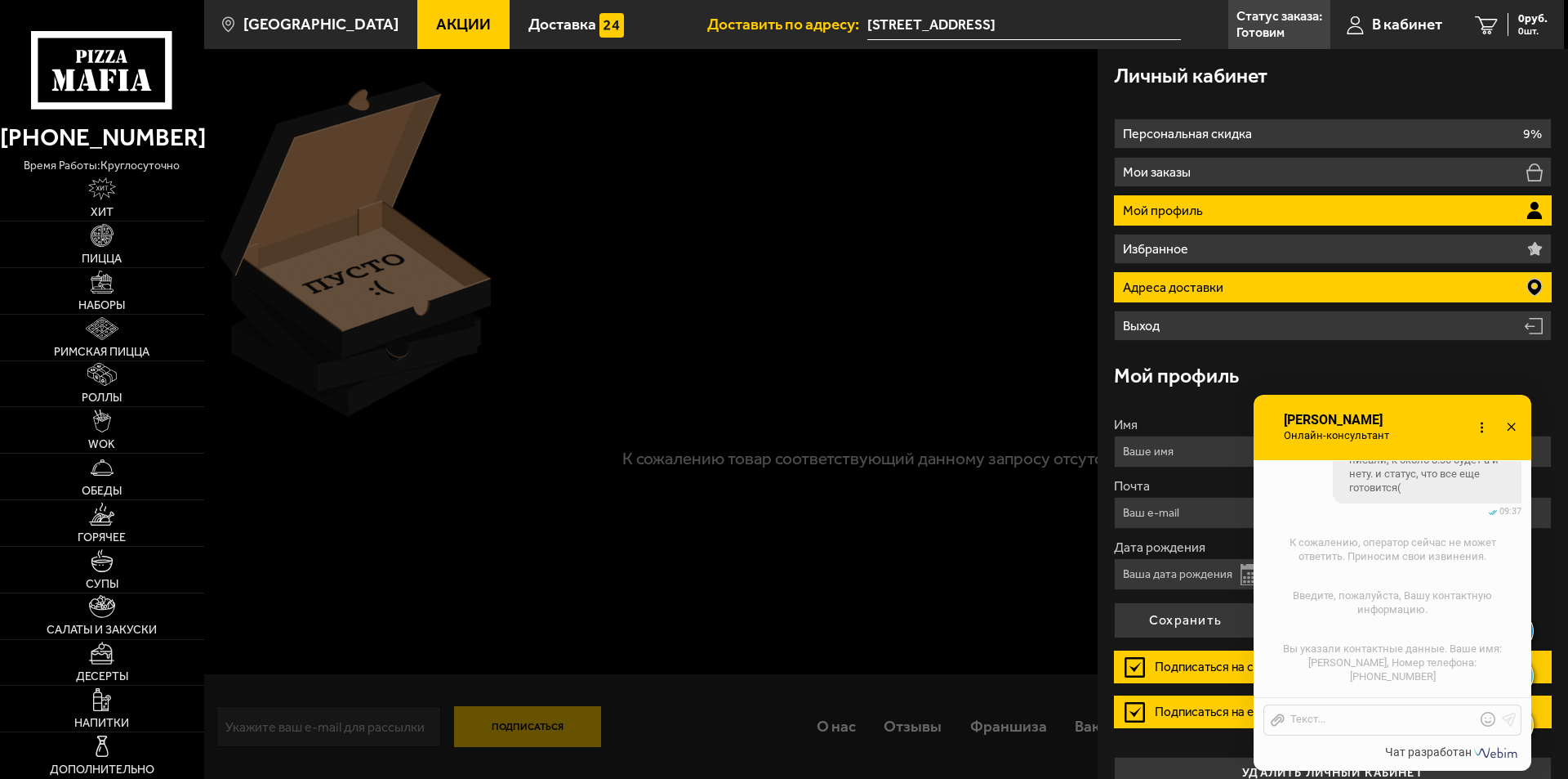
click at [1217, 284] on p "Адреса доставки" at bounding box center [1175, 288] width 104 height 13
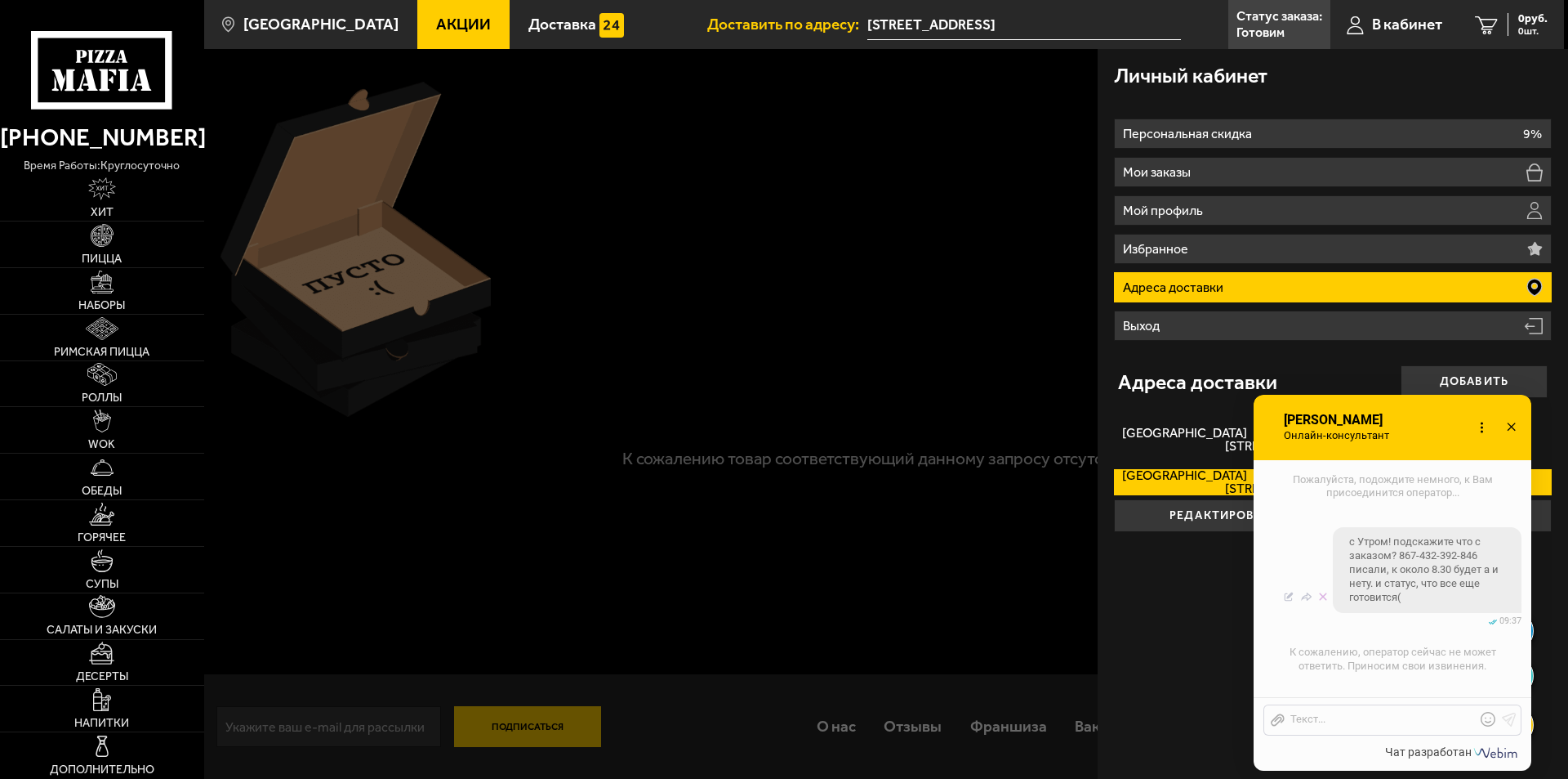
scroll to position [857, 0]
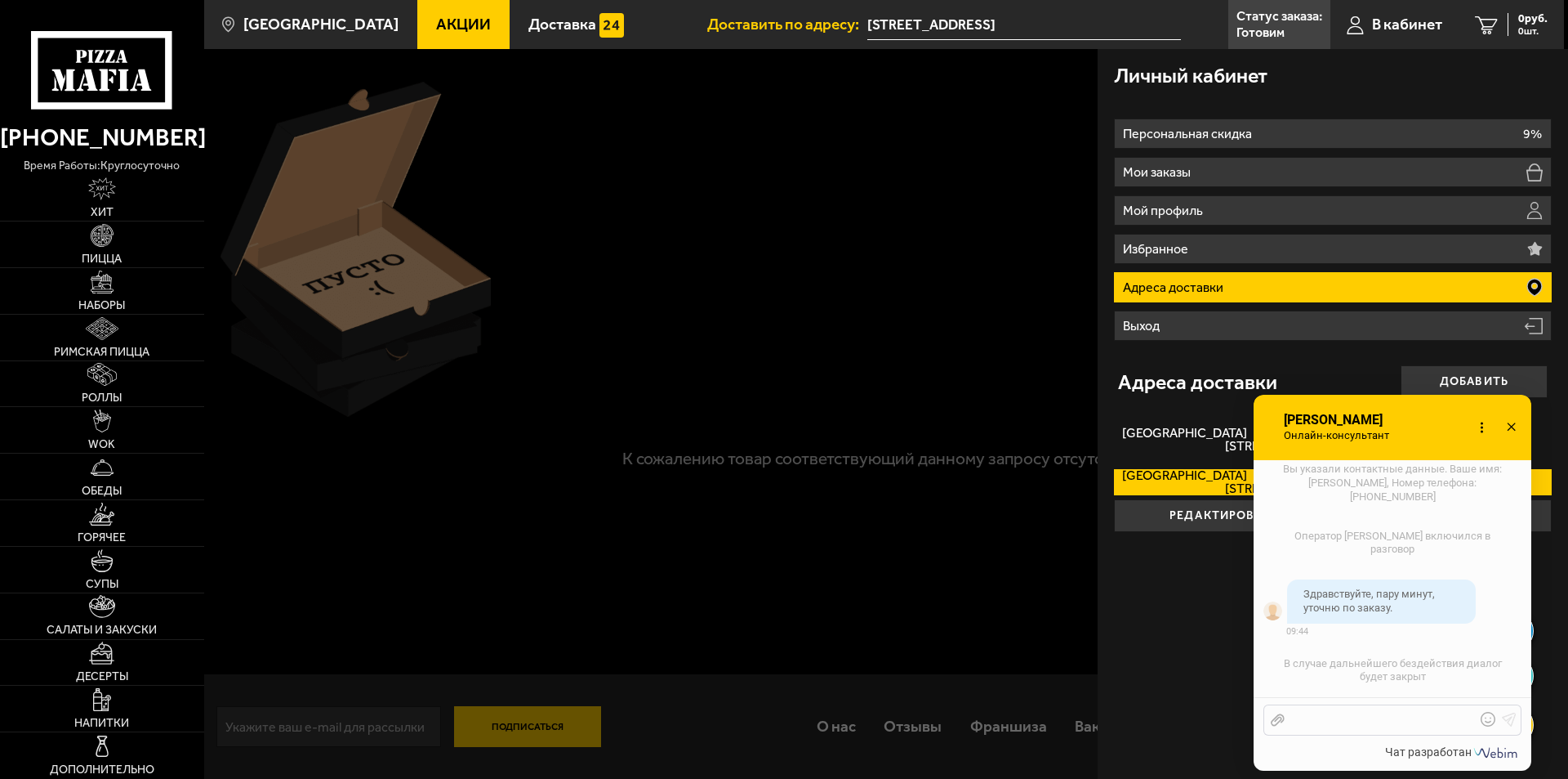
click at [1337, 716] on div at bounding box center [1380, 720] width 191 height 15
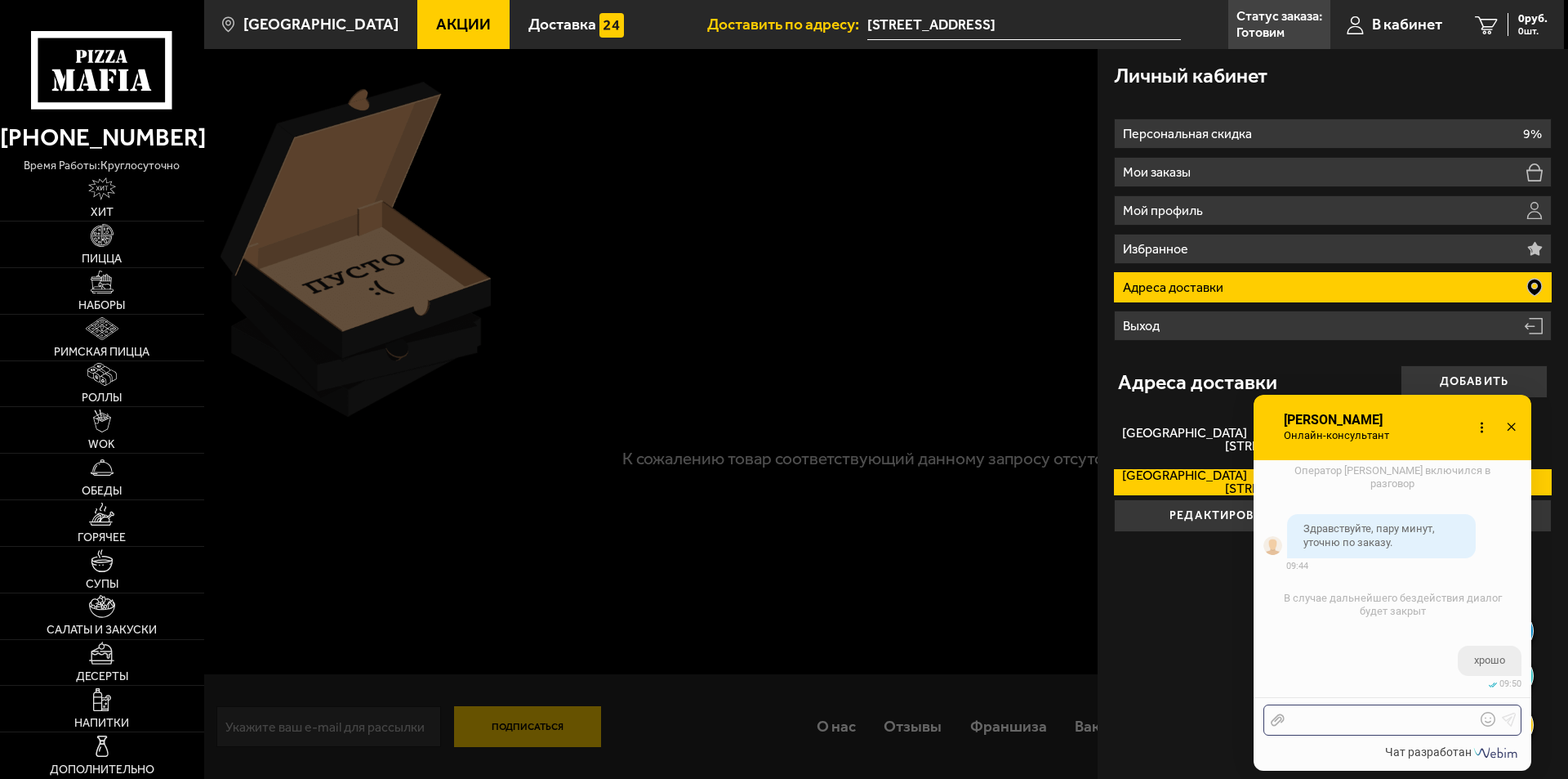
scroll to position [975, 0]
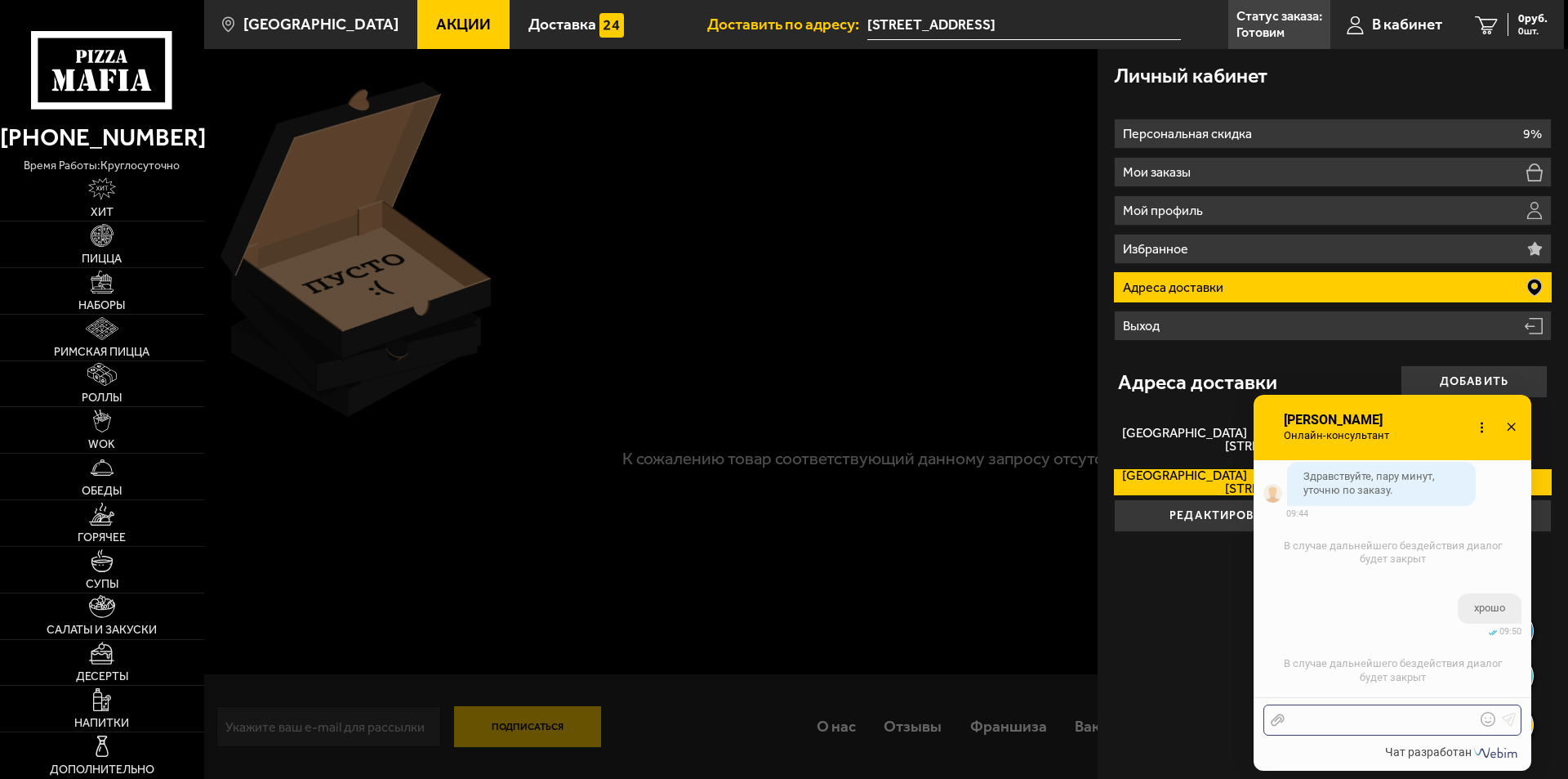
click at [1334, 725] on div at bounding box center [1380, 720] width 191 height 15
click at [1371, 723] on div at bounding box center [1380, 720] width 191 height 15
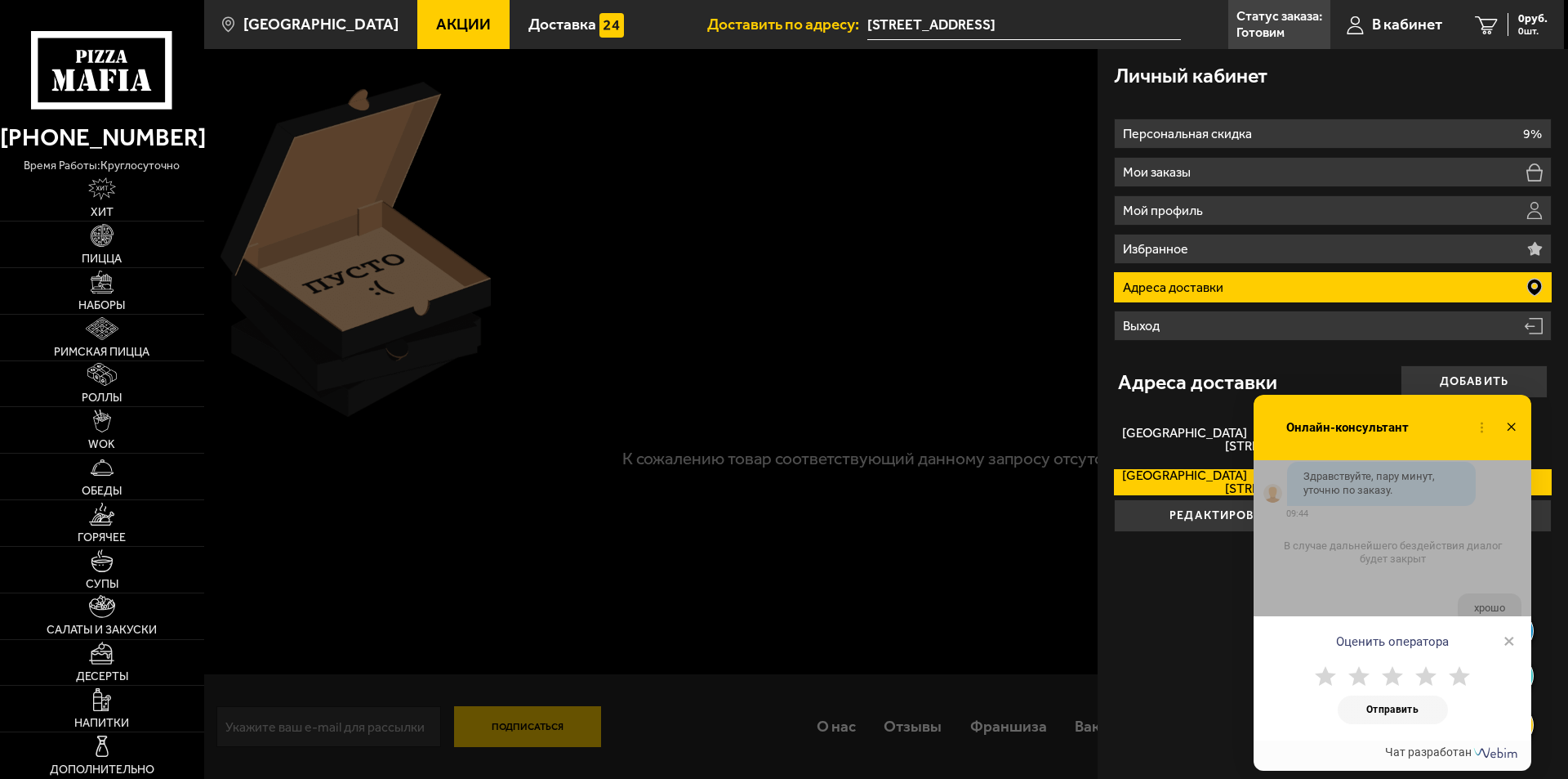
scroll to position [1014, 0]
click at [1413, 567] on div "Оценить оператора × Отправить" at bounding box center [1393, 600] width 278 height 281
click at [1507, 644] on span "×" at bounding box center [1509, 641] width 12 height 25
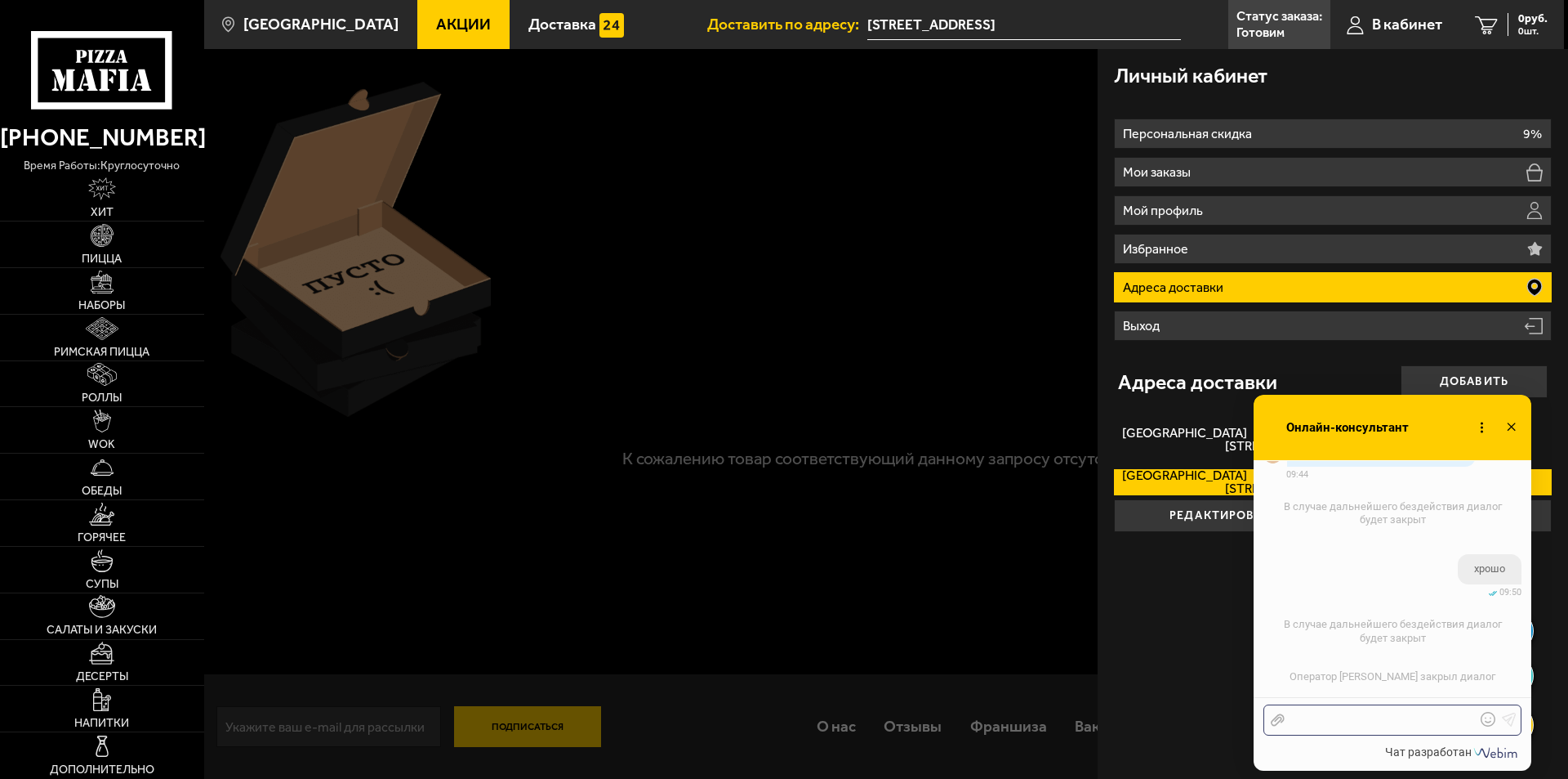
click at [1374, 721] on div at bounding box center [1380, 720] width 191 height 15
click at [1362, 718] on div at bounding box center [1380, 720] width 191 height 15
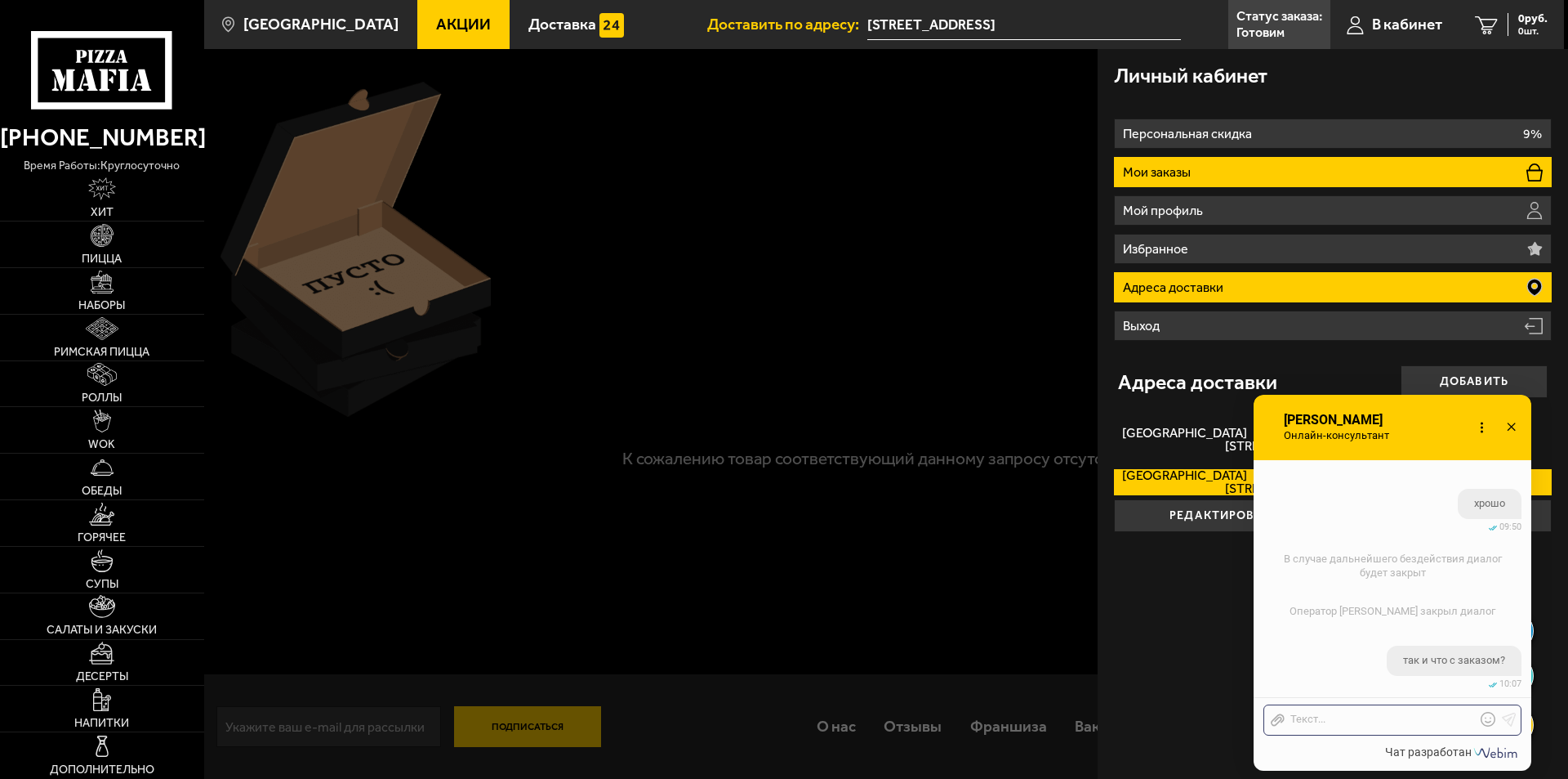
click at [1173, 174] on p "Мои заказы" at bounding box center [1158, 172] width 72 height 13
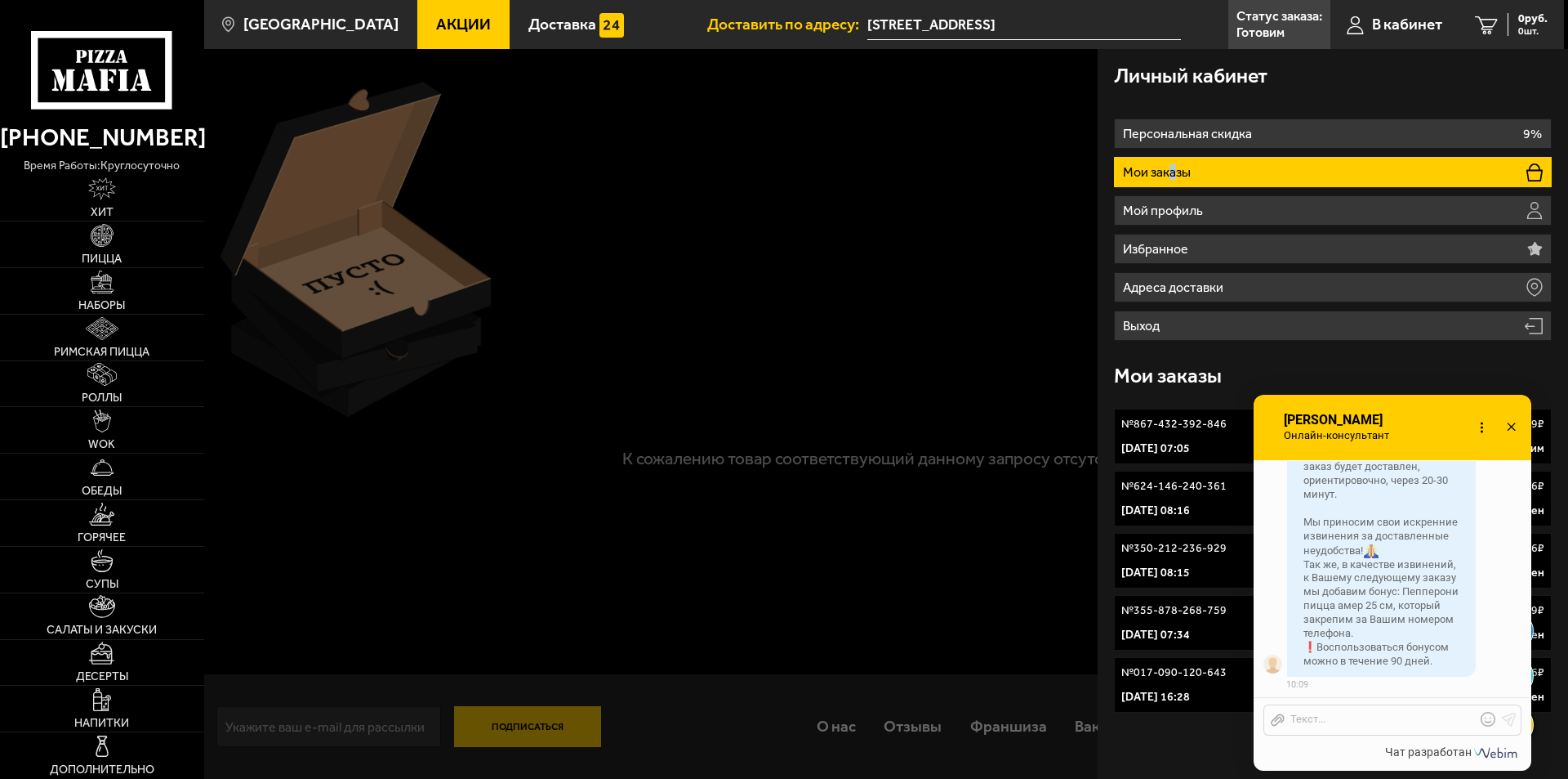
scroll to position [1545, 0]
click at [1332, 716] on div at bounding box center [1380, 720] width 191 height 15
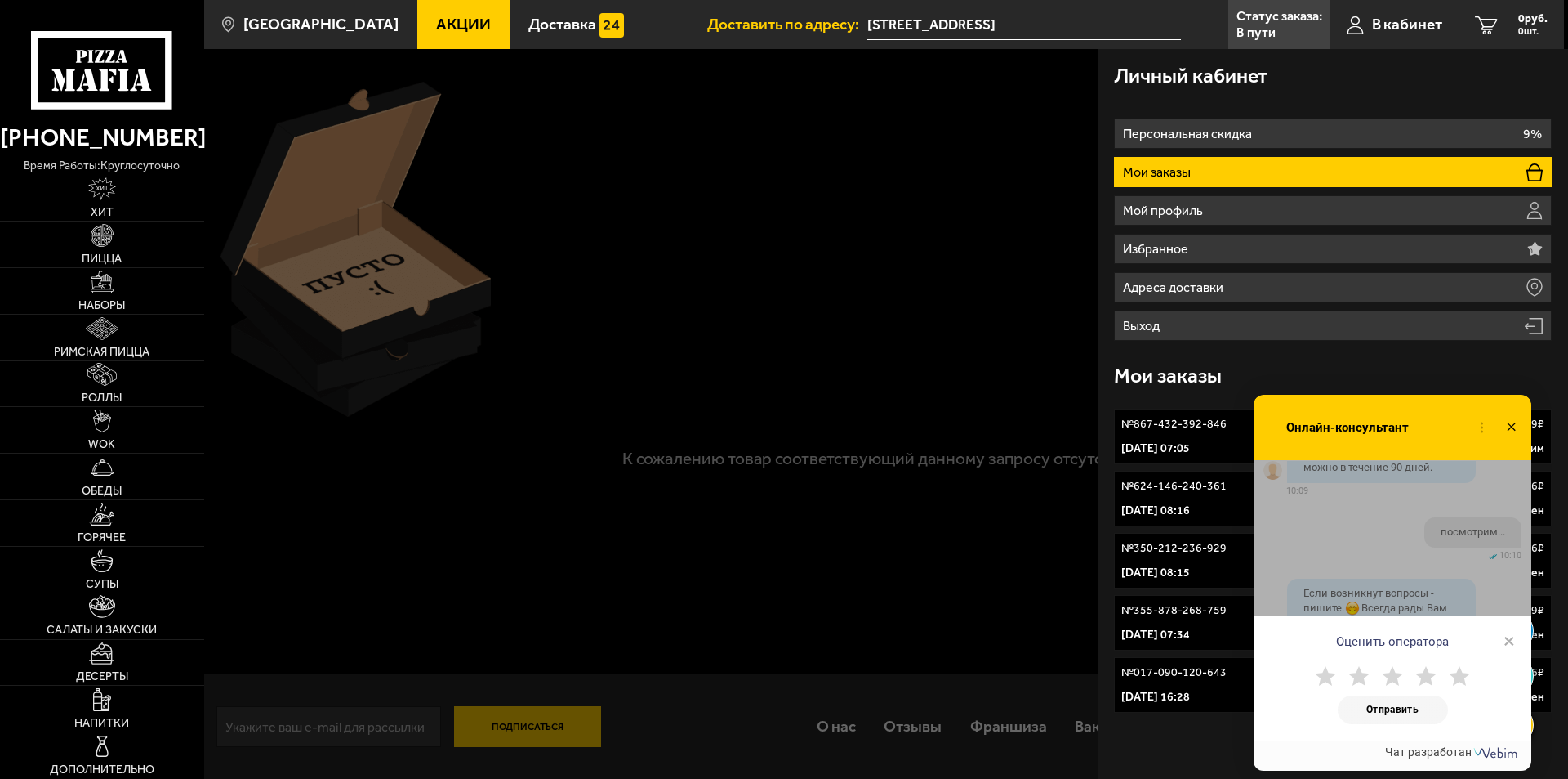
scroll to position [1608, 0]
